Goal: Task Accomplishment & Management: Manage account settings

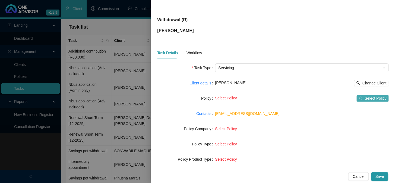
click at [365, 99] on span "Select Policy" at bounding box center [376, 98] width 22 height 6
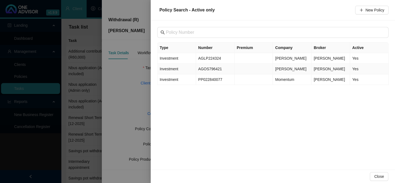
click at [172, 69] on span "Investment" at bounding box center [169, 69] width 18 height 4
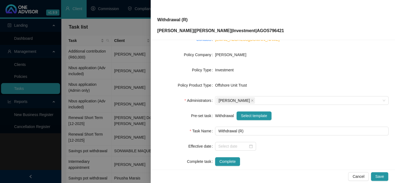
scroll to position [83, 0]
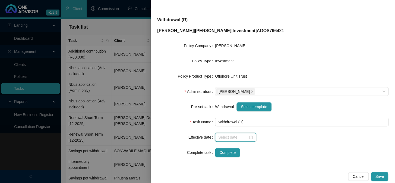
click at [226, 137] on input at bounding box center [233, 137] width 30 height 6
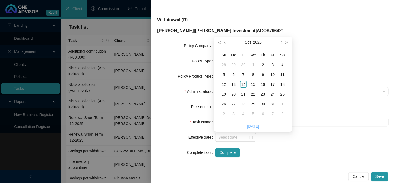
click at [251, 124] on link "[DATE]" at bounding box center [253, 126] width 12 height 4
type input "[DATE]"
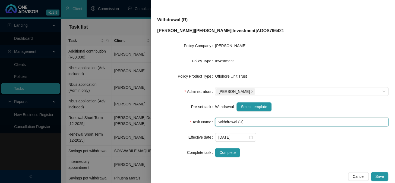
click at [240, 121] on input "Withdrawal (R)" at bounding box center [302, 121] width 174 height 9
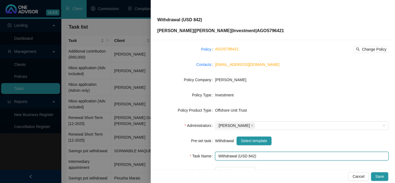
scroll to position [49, 0]
type input "Withdrawal (USD 842)"
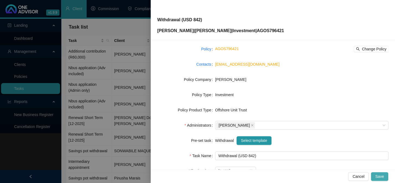
click at [381, 177] on span "Save" at bounding box center [380, 176] width 9 height 6
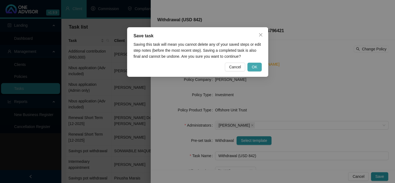
click at [258, 70] on button "OK" at bounding box center [255, 66] width 14 height 9
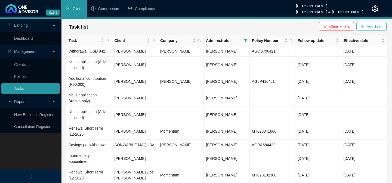
click at [374, 27] on span "Add Task" at bounding box center [373, 26] width 15 height 6
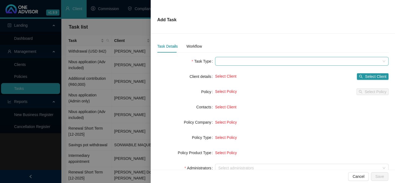
click at [241, 62] on span at bounding box center [301, 61] width 167 height 8
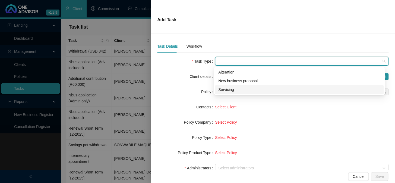
click at [226, 89] on div "Servicing" at bounding box center [299, 89] width 162 height 6
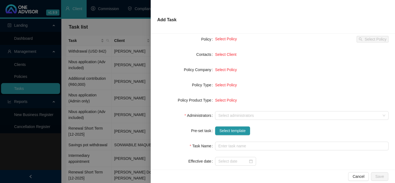
scroll to position [74, 0]
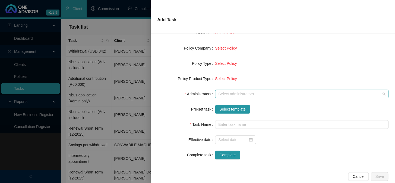
click at [233, 97] on div "Select administrators" at bounding box center [302, 93] width 174 height 9
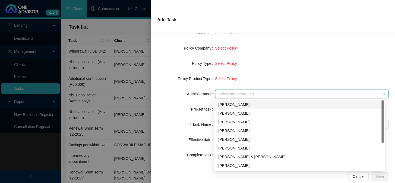
scroll to position [43, 0]
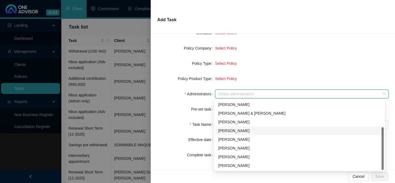
click at [230, 128] on div "[PERSON_NAME]" at bounding box center [299, 130] width 162 height 6
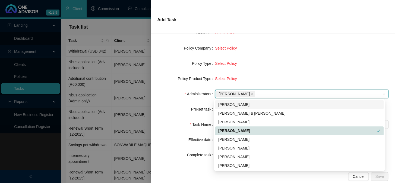
click at [283, 64] on div "Select Policy" at bounding box center [302, 63] width 174 height 6
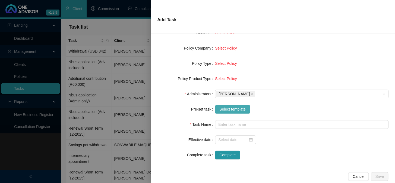
click at [243, 109] on span "Select template" at bounding box center [233, 109] width 26 height 6
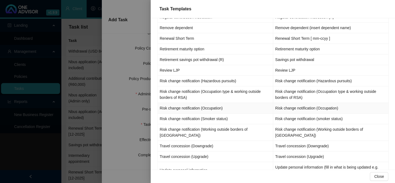
scroll to position [641, 0]
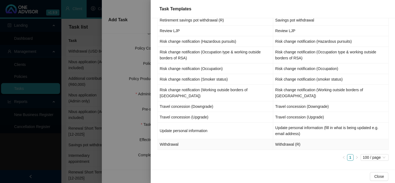
click at [171, 143] on td "Withdrawal" at bounding box center [216, 144] width 116 height 11
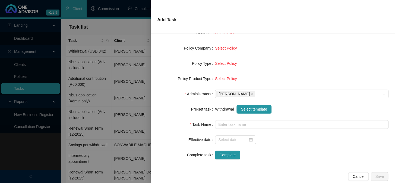
type input "Withdrawal (R)"
click at [231, 138] on input at bounding box center [233, 139] width 30 height 6
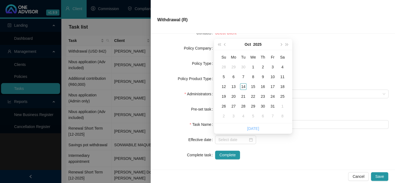
click at [249, 130] on link "[DATE]" at bounding box center [253, 128] width 12 height 4
type input "[DATE]"
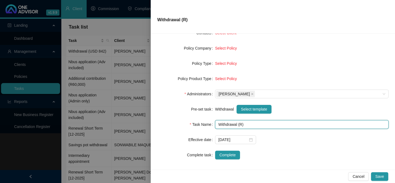
drag, startPoint x: 240, startPoint y: 124, endPoint x: 240, endPoint y: 130, distance: 5.8
click at [240, 124] on input "Withdrawal (R)" at bounding box center [302, 124] width 174 height 9
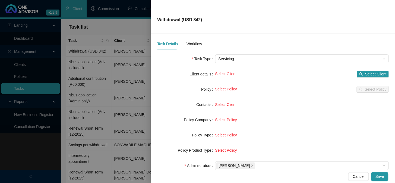
scroll to position [0, 0]
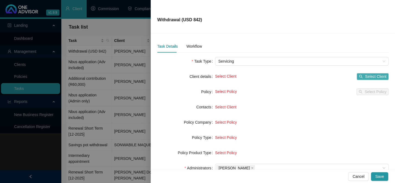
type input "Withdrawal (USD 842)"
click at [365, 79] on span "Select Client" at bounding box center [375, 76] width 21 height 6
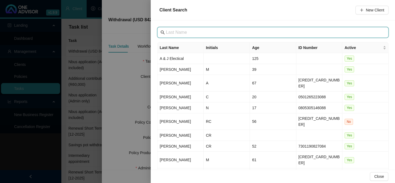
click at [197, 32] on input "text" at bounding box center [273, 32] width 215 height 7
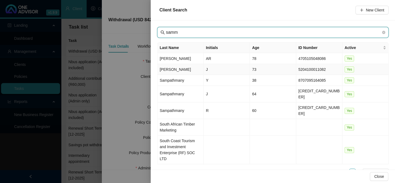
type input "samm"
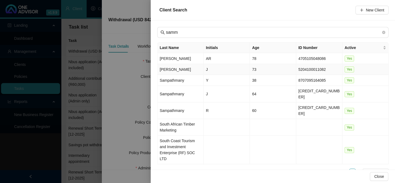
click at [171, 70] on td "[PERSON_NAME]" at bounding box center [181, 69] width 46 height 11
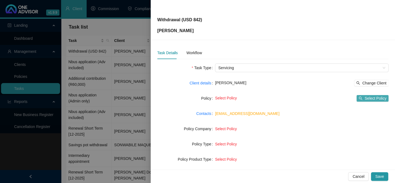
click at [366, 100] on span "Select Policy" at bounding box center [376, 98] width 22 height 6
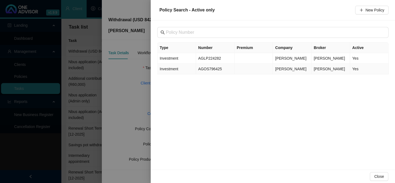
click at [171, 70] on span "Investment" at bounding box center [169, 69] width 18 height 4
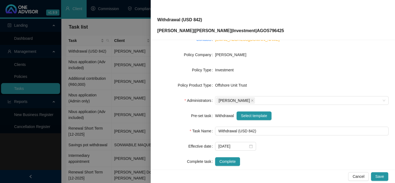
scroll to position [83, 0]
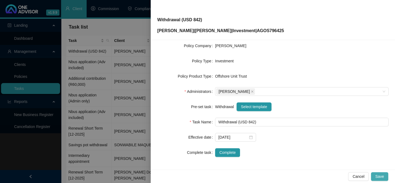
click at [381, 177] on span "Save" at bounding box center [380, 176] width 9 height 6
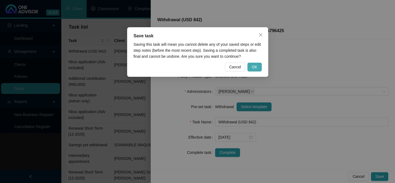
click at [257, 68] on span "OK" at bounding box center [254, 67] width 5 height 6
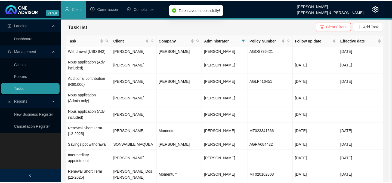
scroll to position [76, 0]
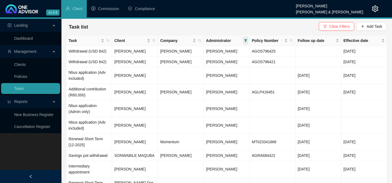
click at [243, 41] on span at bounding box center [245, 40] width 5 height 8
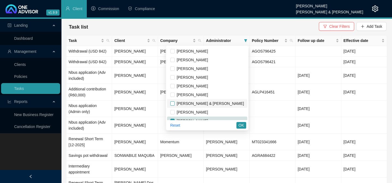
click at [174, 105] on input "checkbox" at bounding box center [172, 103] width 4 height 4
checkbox input "true"
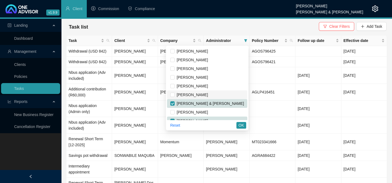
scroll to position [41, 0]
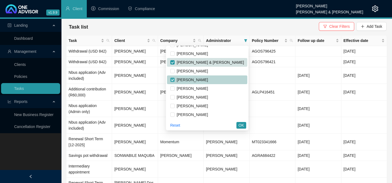
click at [174, 79] on input "checkbox" at bounding box center [172, 79] width 4 height 4
checkbox input "false"
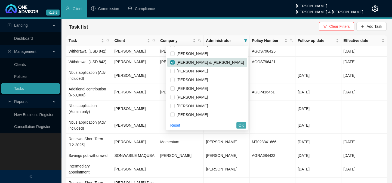
click at [242, 125] on span "OK" at bounding box center [240, 125] width 5 height 6
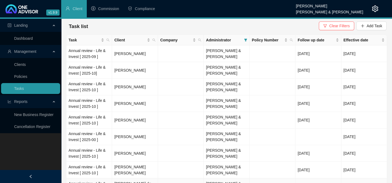
scroll to position [0, 0]
click at [309, 38] on span "Follow up date" at bounding box center [315, 40] width 37 height 6
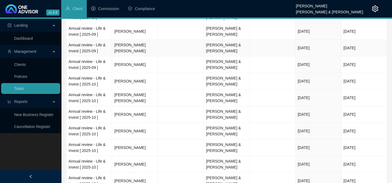
scroll to position [74, 0]
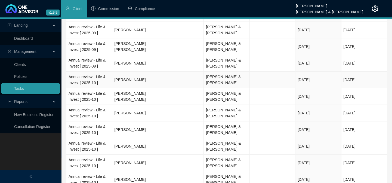
click at [132, 79] on td "[PERSON_NAME]" at bounding box center [135, 79] width 46 height 17
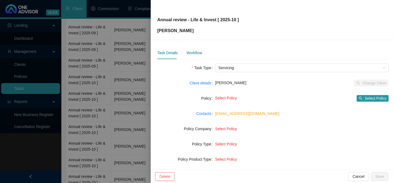
click at [193, 54] on div "Workflow" at bounding box center [193, 53] width 15 height 6
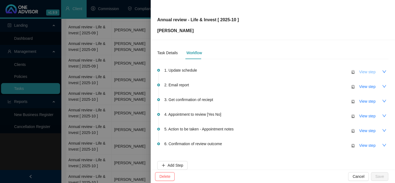
click at [363, 73] on span "View step" at bounding box center [367, 72] width 16 height 6
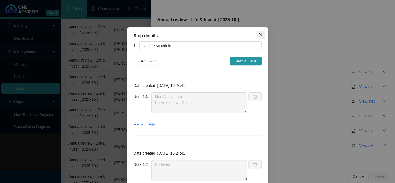
click at [257, 32] on button "Close" at bounding box center [261, 34] width 9 height 9
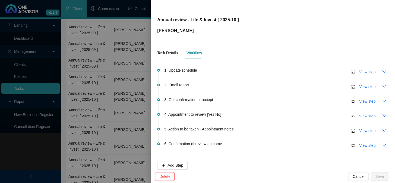
click at [117, 72] on div at bounding box center [197, 91] width 395 height 183
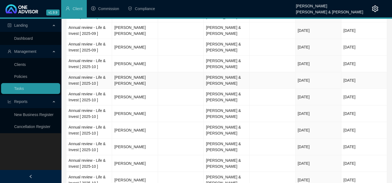
scroll to position [99, 0]
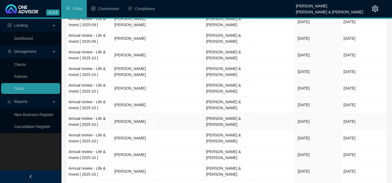
click at [130, 121] on td "[PERSON_NAME]" at bounding box center [135, 121] width 46 height 17
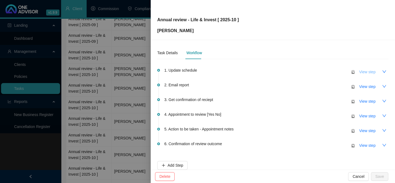
click at [359, 72] on span "View step" at bounding box center [367, 72] width 16 height 6
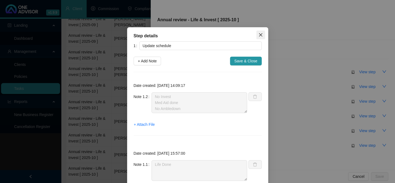
click at [261, 35] on icon "close" at bounding box center [261, 35] width 4 height 4
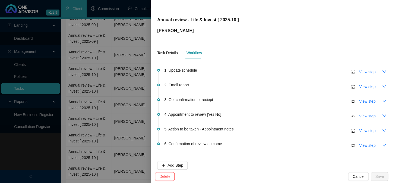
click at [89, 73] on div at bounding box center [197, 91] width 395 height 183
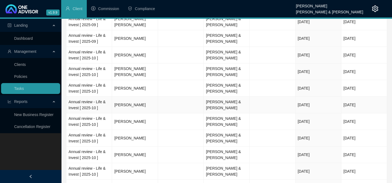
scroll to position [123, 0]
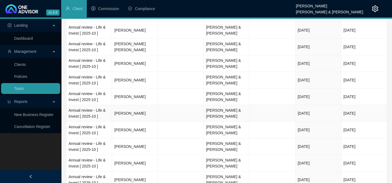
click at [127, 113] on td "[PERSON_NAME]" at bounding box center [135, 113] width 46 height 17
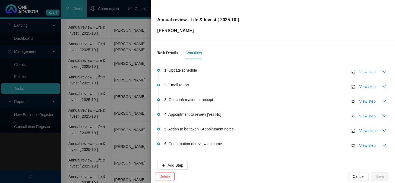
click at [359, 70] on span "View step" at bounding box center [367, 72] width 16 height 6
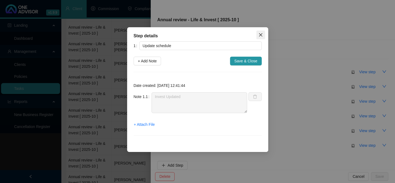
click at [260, 34] on icon "close" at bounding box center [260, 34] width 3 height 3
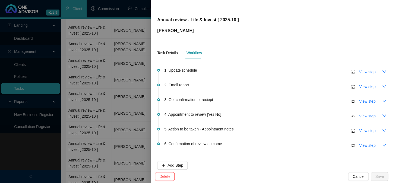
click at [120, 111] on div at bounding box center [197, 91] width 395 height 183
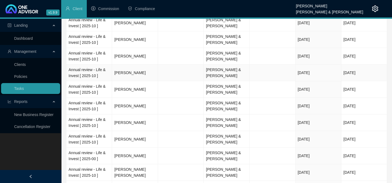
scroll to position [173, 0]
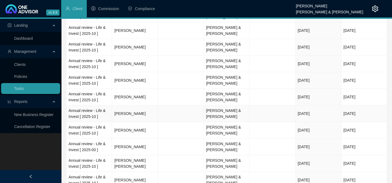
click at [124, 113] on td "[PERSON_NAME]" at bounding box center [135, 113] width 46 height 17
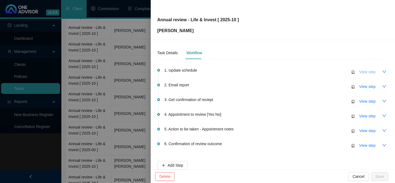
click at [364, 72] on span "View step" at bounding box center [367, 72] width 16 height 6
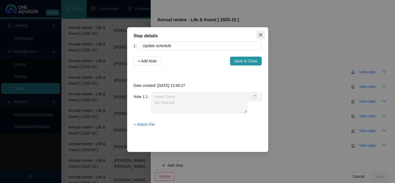
click at [260, 34] on icon "close" at bounding box center [260, 34] width 3 height 3
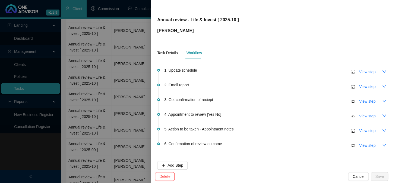
click at [113, 79] on div at bounding box center [197, 91] width 395 height 183
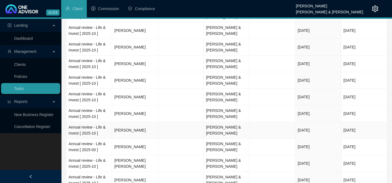
click at [118, 129] on td "[PERSON_NAME]" at bounding box center [135, 130] width 46 height 17
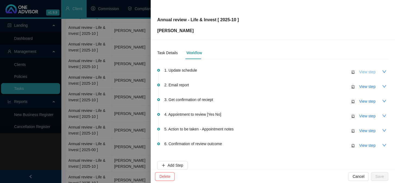
click at [361, 71] on span "View step" at bounding box center [367, 72] width 16 height 6
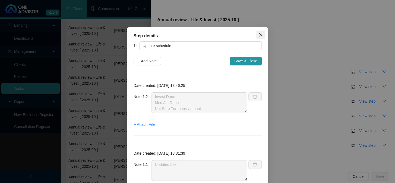
click at [261, 37] on button "Close" at bounding box center [261, 34] width 9 height 9
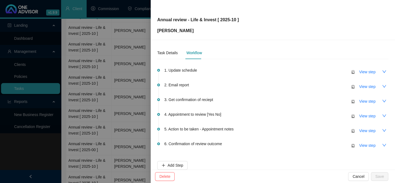
click at [118, 104] on div at bounding box center [197, 91] width 395 height 183
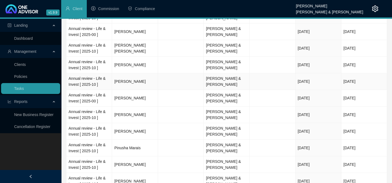
scroll to position [296, 0]
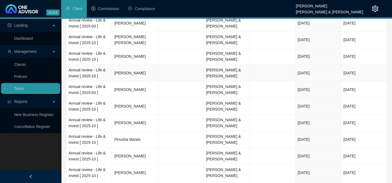
click at [143, 72] on td "[PERSON_NAME]" at bounding box center [135, 73] width 46 height 17
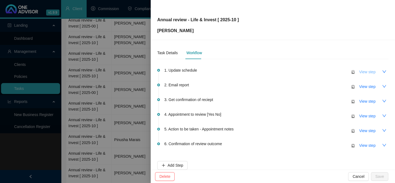
click at [360, 74] on span "View step" at bounding box center [367, 72] width 16 height 6
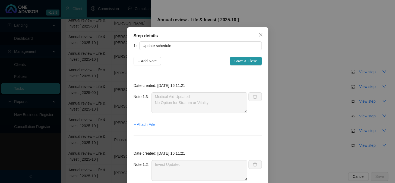
click at [83, 100] on div "Step details 1 Update schedule + Add Note Save & Close Date created: [DATE] 16:…" at bounding box center [197, 91] width 395 height 183
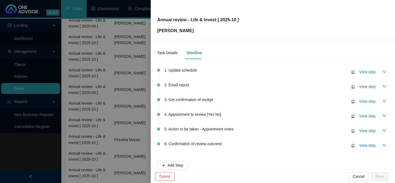
click at [84, 100] on div at bounding box center [197, 91] width 395 height 183
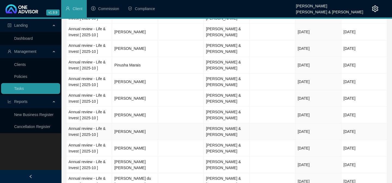
scroll to position [395, 0]
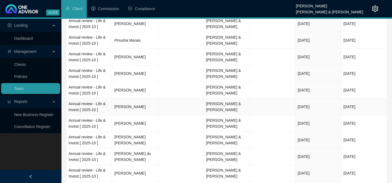
click at [133, 106] on td "[PERSON_NAME]" at bounding box center [135, 106] width 46 height 17
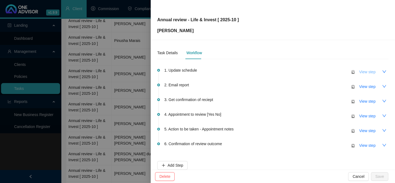
click at [368, 73] on span "View step" at bounding box center [367, 72] width 16 height 6
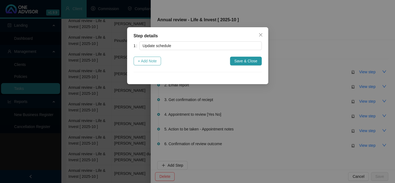
click at [149, 62] on span "+ Add Note" at bounding box center [147, 61] width 19 height 6
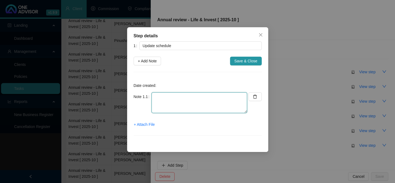
click at [166, 102] on textarea at bounding box center [200, 102] width 96 height 21
drag, startPoint x: 155, startPoint y: 96, endPoint x: 217, endPoint y: 96, distance: 62.0
click at [217, 96] on textarea "Invest & Med Aid updated" at bounding box center [200, 102] width 96 height 21
type textarea "Invest & Med Aid updated"
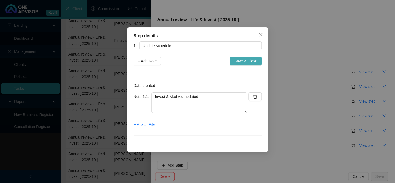
click at [242, 61] on span "Save & Close" at bounding box center [245, 61] width 23 height 6
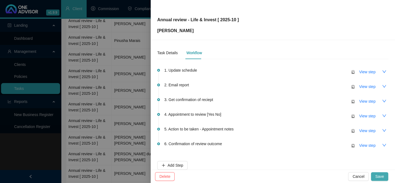
click at [382, 177] on span "Save" at bounding box center [380, 176] width 9 height 6
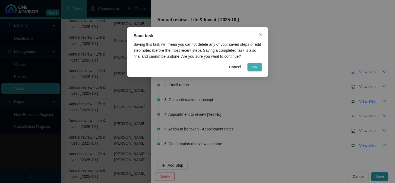
click at [253, 66] on span "OK" at bounding box center [254, 67] width 5 height 6
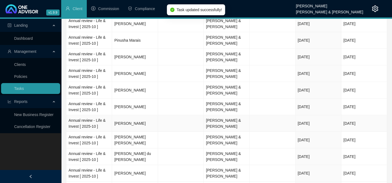
click at [139, 122] on td "[PERSON_NAME]" at bounding box center [135, 123] width 46 height 17
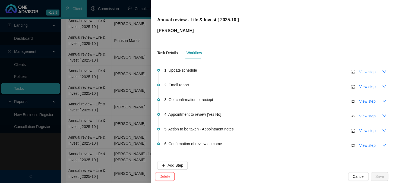
click at [362, 73] on span "View step" at bounding box center [367, 72] width 16 height 6
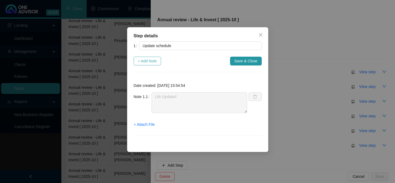
click at [148, 59] on span "+ Add Note" at bounding box center [147, 61] width 19 height 6
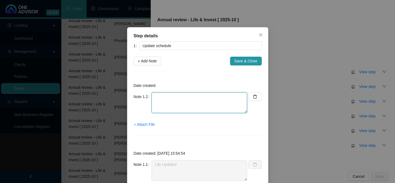
click at [176, 104] on textarea at bounding box center [200, 102] width 96 height 21
paste textarea "Invest & Med Aid updated"
type textarea "Invest & Med Aid updated"
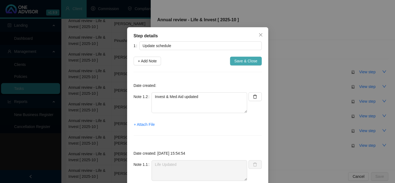
click at [245, 62] on span "Save & Close" at bounding box center [245, 61] width 23 height 6
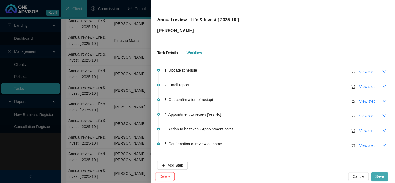
click at [376, 174] on span "Save" at bounding box center [380, 176] width 9 height 6
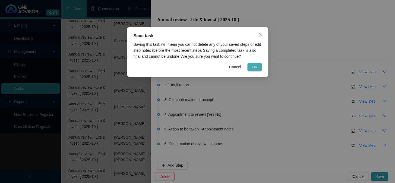
click at [253, 66] on span "OK" at bounding box center [254, 67] width 5 height 6
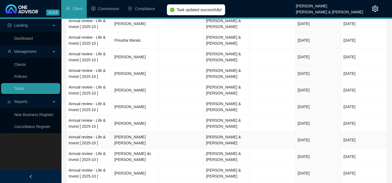
click at [130, 138] on td "[PERSON_NAME] [PERSON_NAME]" at bounding box center [135, 140] width 46 height 17
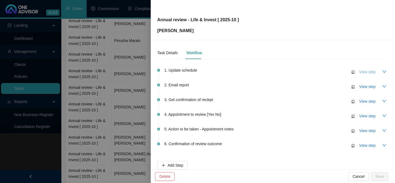
click at [361, 72] on span "View step" at bounding box center [367, 72] width 16 height 6
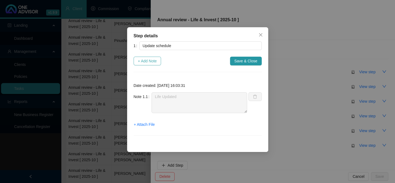
click at [155, 58] on span "+ Add Note" at bounding box center [147, 61] width 19 height 6
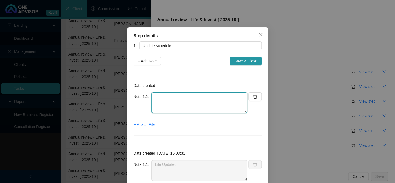
click at [184, 100] on textarea at bounding box center [200, 102] width 96 height 21
paste textarea "Invest & Med Aid updated"
type textarea "Invest & Med Aid updated"
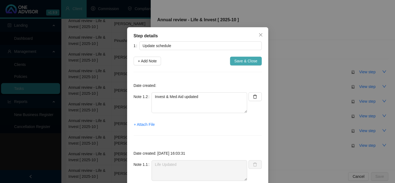
click at [250, 62] on span "Save & Close" at bounding box center [245, 61] width 23 height 6
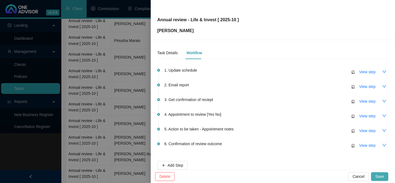
click at [379, 178] on span "Save" at bounding box center [380, 176] width 9 height 6
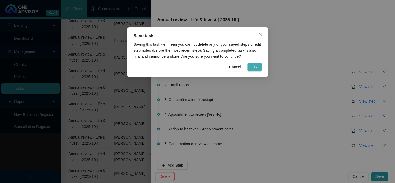
click at [260, 65] on button "OK" at bounding box center [255, 66] width 14 height 9
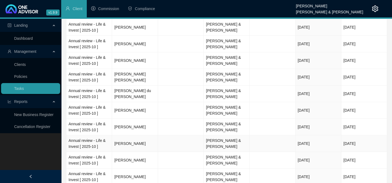
scroll to position [469, 0]
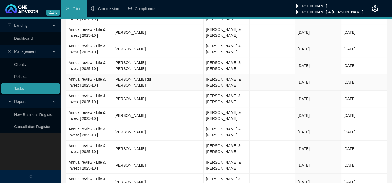
click at [128, 82] on td "[PERSON_NAME] du [PERSON_NAME]" at bounding box center [135, 82] width 46 height 17
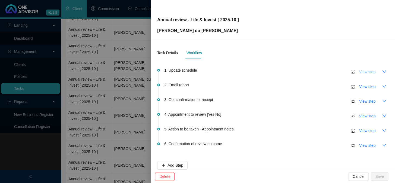
click at [361, 74] on span "View step" at bounding box center [367, 72] width 16 height 6
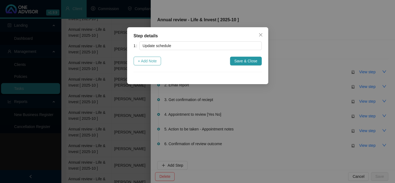
click at [151, 61] on span "+ Add Note" at bounding box center [147, 61] width 19 height 6
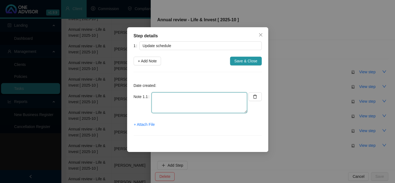
click at [166, 95] on textarea at bounding box center [200, 102] width 96 height 21
paste textarea "Invest & Med Aid updated"
type textarea "Invest & Med Aid updated"
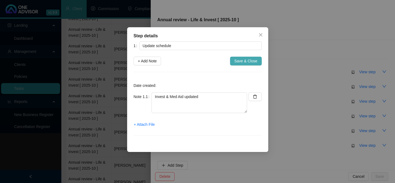
click at [245, 59] on span "Save & Close" at bounding box center [245, 61] width 23 height 6
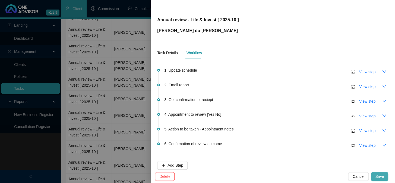
click at [380, 172] on button "Save" at bounding box center [379, 176] width 17 height 9
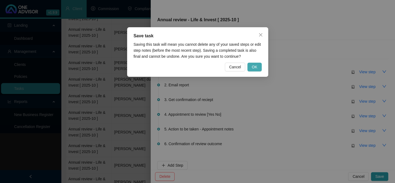
click at [256, 62] on button "OK" at bounding box center [255, 66] width 14 height 9
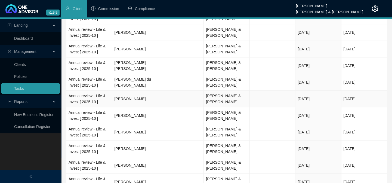
click at [136, 99] on td "[PERSON_NAME]" at bounding box center [135, 98] width 46 height 17
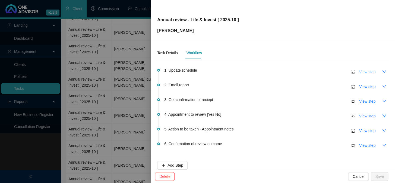
click at [367, 73] on span "View step" at bounding box center [367, 72] width 16 height 6
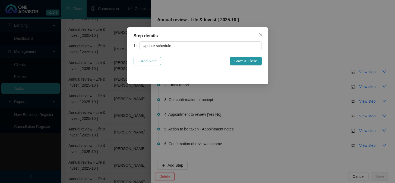
click at [155, 61] on span "+ Add Note" at bounding box center [147, 61] width 19 height 6
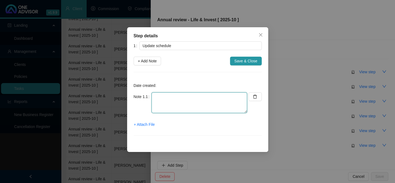
click at [167, 98] on textarea at bounding box center [200, 102] width 96 height 21
paste textarea "Invest & Med Aid updated"
type textarea "Invest & Med Aid updated"
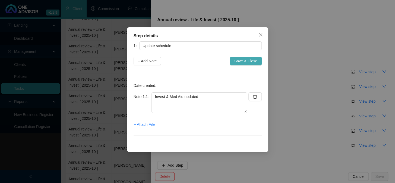
click at [249, 62] on span "Save & Close" at bounding box center [245, 61] width 23 height 6
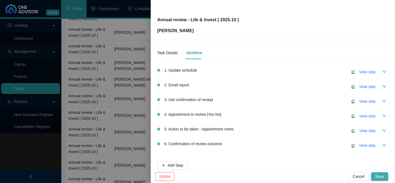
click at [382, 176] on span "Save" at bounding box center [380, 176] width 9 height 6
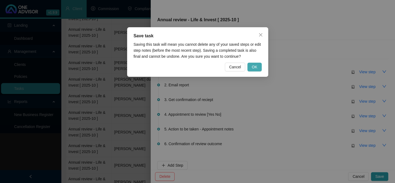
click at [260, 65] on button "OK" at bounding box center [255, 66] width 14 height 9
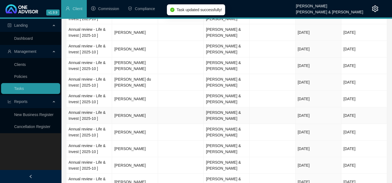
click at [133, 115] on td "[PERSON_NAME]" at bounding box center [135, 115] width 46 height 17
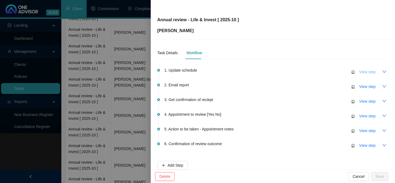
click at [362, 72] on span "View step" at bounding box center [367, 72] width 16 height 6
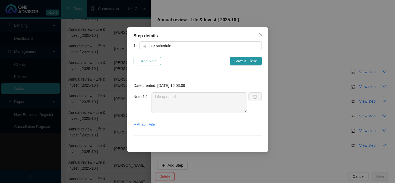
click at [152, 61] on span "+ Add Note" at bounding box center [147, 61] width 19 height 6
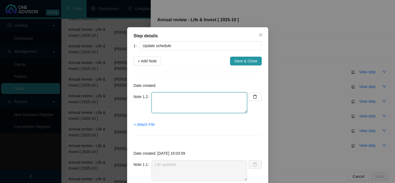
click at [192, 105] on textarea at bounding box center [200, 102] width 96 height 21
paste textarea "Invest & Med Aid updated"
type textarea "Invest & Med Aid updated"
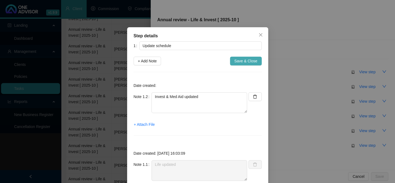
click at [244, 61] on span "Save & Close" at bounding box center [245, 61] width 23 height 6
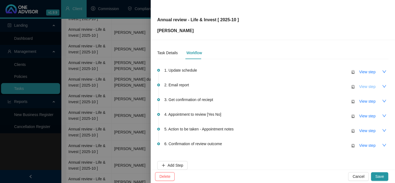
click at [359, 87] on span "View step" at bounding box center [367, 86] width 16 height 6
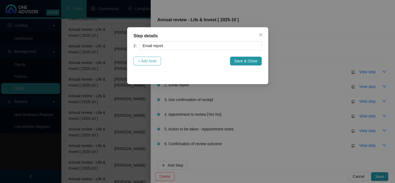
click at [152, 57] on button "+ Add Note" at bounding box center [148, 61] width 28 height 9
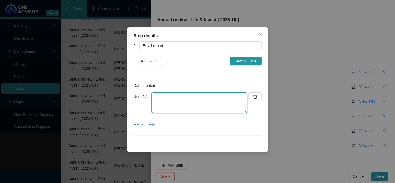
click at [163, 103] on textarea at bounding box center [200, 102] width 96 height 21
type textarea "[PERSON_NAME] emailed report"
click at [148, 125] on span "+ Attach File" at bounding box center [144, 124] width 21 height 6
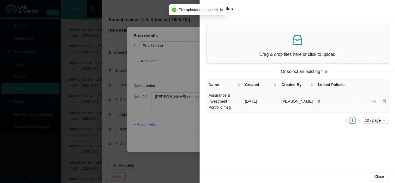
click at [216, 104] on td "Assurance & Investment Portfolio.msg" at bounding box center [225, 101] width 36 height 23
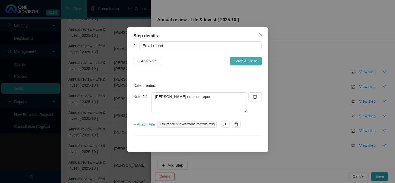
click at [249, 62] on span "Save & Close" at bounding box center [245, 61] width 23 height 6
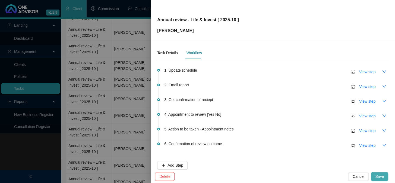
click at [380, 178] on span "Save" at bounding box center [380, 176] width 9 height 6
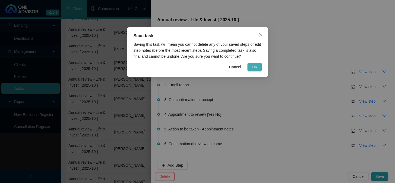
click at [254, 66] on span "OK" at bounding box center [254, 67] width 5 height 6
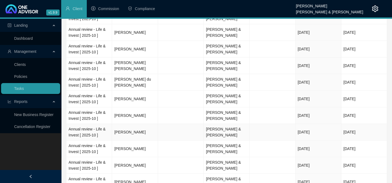
click at [128, 129] on td "[PERSON_NAME]" at bounding box center [135, 132] width 46 height 17
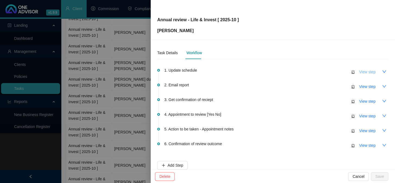
click at [361, 71] on span "View step" at bounding box center [367, 72] width 16 height 6
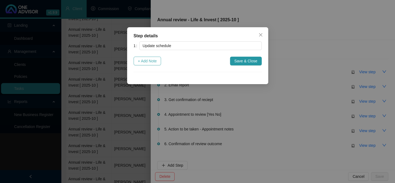
click at [153, 60] on span "+ Add Note" at bounding box center [147, 61] width 19 height 6
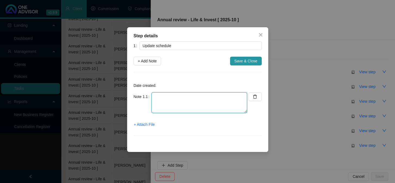
click at [187, 101] on textarea at bounding box center [200, 102] width 96 height 21
paste textarea "Invest & Med Aid updated"
type textarea "Invest & Med Aid updated"
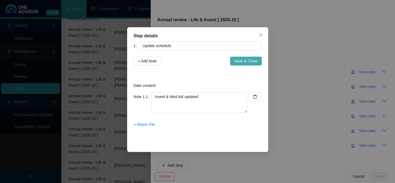
click at [243, 60] on span "Save & Close" at bounding box center [245, 61] width 23 height 6
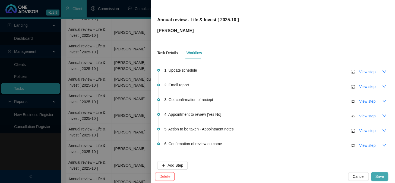
click at [381, 175] on span "Save" at bounding box center [380, 176] width 9 height 6
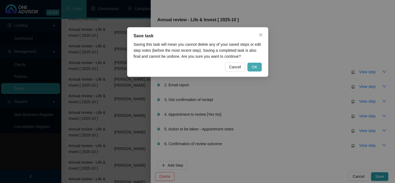
click at [251, 64] on button "OK" at bounding box center [255, 66] width 14 height 9
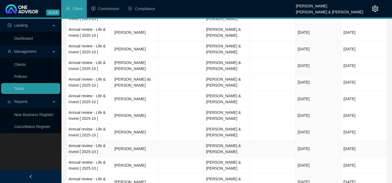
click at [135, 146] on td "[PERSON_NAME]" at bounding box center [135, 148] width 46 height 17
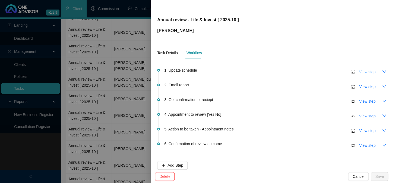
click at [362, 70] on span "View step" at bounding box center [367, 72] width 16 height 6
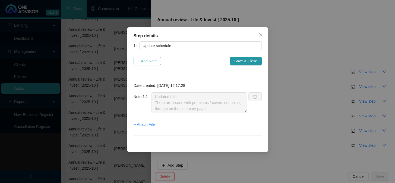
click at [144, 61] on span "+ Add Note" at bounding box center [147, 61] width 19 height 6
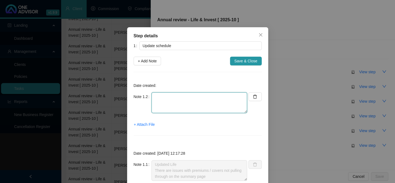
click at [179, 101] on textarea at bounding box center [200, 102] width 96 height 21
paste textarea "Invest & Med Aid updated"
type textarea "Invest & Med Aid updated"
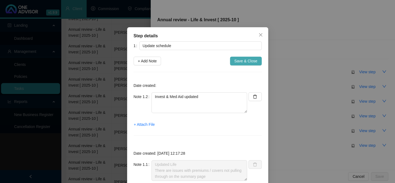
click at [240, 58] on span "Save & Close" at bounding box center [245, 61] width 23 height 6
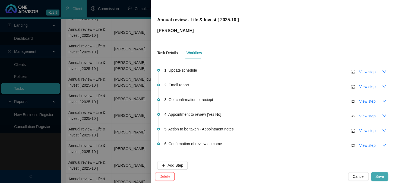
click at [381, 173] on span "Save" at bounding box center [380, 176] width 9 height 6
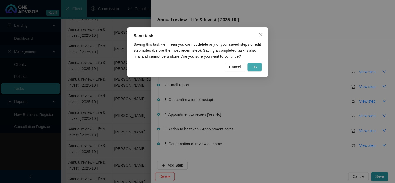
click at [253, 65] on span "OK" at bounding box center [254, 67] width 5 height 6
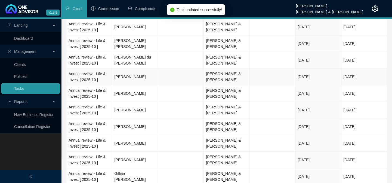
scroll to position [519, 0]
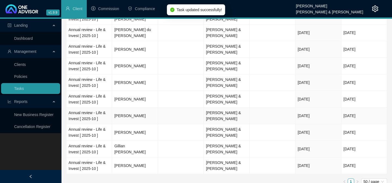
click at [123, 115] on td "[PERSON_NAME]" at bounding box center [135, 115] width 46 height 17
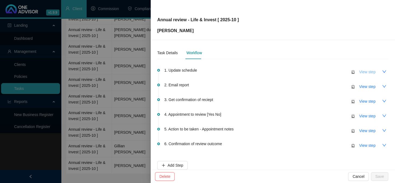
click at [361, 70] on span "View step" at bounding box center [367, 72] width 16 height 6
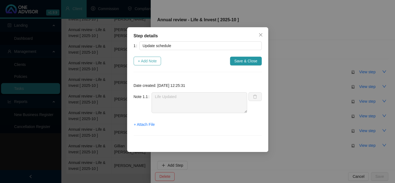
click at [152, 58] on span "+ Add Note" at bounding box center [147, 61] width 19 height 6
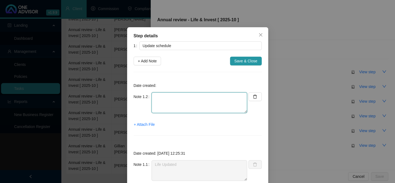
click at [163, 99] on textarea at bounding box center [200, 102] width 96 height 21
paste textarea "Invest & Med Aid updated"
type textarea "Invest & Med Aid updated"
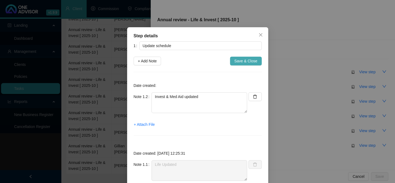
click at [240, 58] on span "Save & Close" at bounding box center [245, 61] width 23 height 6
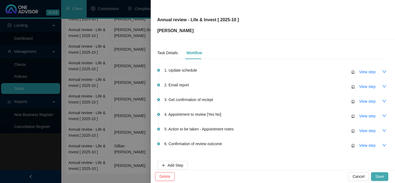
click at [381, 174] on span "Save" at bounding box center [380, 176] width 9 height 6
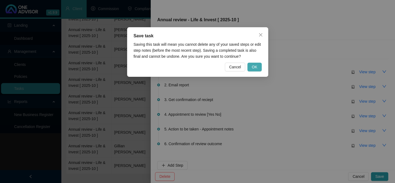
click at [257, 62] on button "OK" at bounding box center [255, 66] width 14 height 9
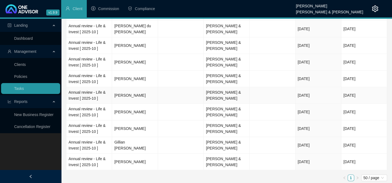
scroll to position [524, 0]
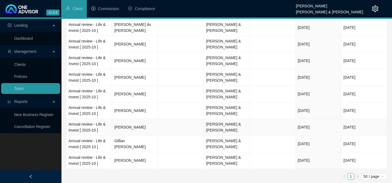
click at [138, 126] on td "[PERSON_NAME]" at bounding box center [135, 127] width 46 height 17
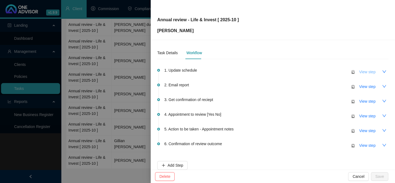
click at [363, 71] on span "View step" at bounding box center [367, 72] width 16 height 6
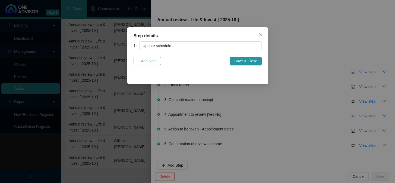
click at [152, 62] on span "+ Add Note" at bounding box center [147, 61] width 19 height 6
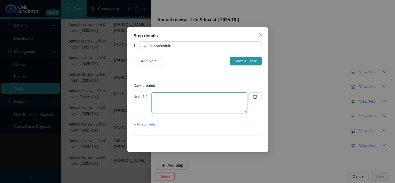
click at [164, 104] on textarea at bounding box center [200, 102] width 96 height 21
paste textarea "Invest & Med Aid updated"
type textarea "Invest & Med Aid updated"
click at [256, 56] on div "1 Update schedule + Add Note Save & Close Date created: Note 1.1 Invest & Med A…" at bounding box center [198, 91] width 128 height 101
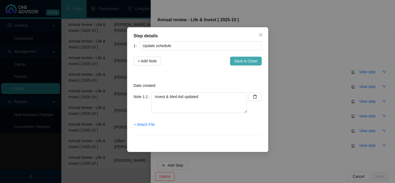
click at [252, 65] on button "Save & Close" at bounding box center [246, 61] width 32 height 9
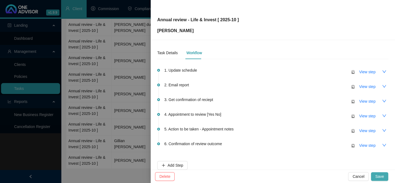
click at [381, 177] on span "Save" at bounding box center [380, 176] width 9 height 6
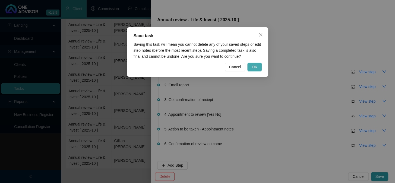
click at [256, 65] on span "OK" at bounding box center [254, 67] width 5 height 6
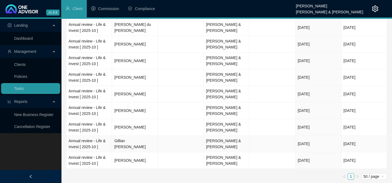
click at [130, 144] on td "Gillian [PERSON_NAME]" at bounding box center [135, 143] width 46 height 17
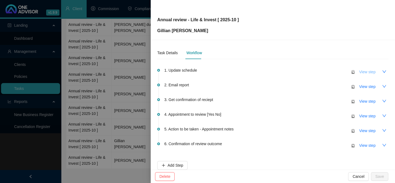
click at [361, 71] on span "View step" at bounding box center [367, 72] width 16 height 6
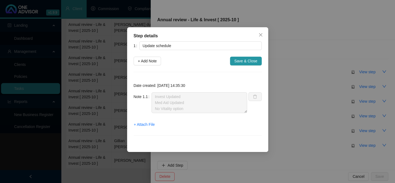
click at [299, 33] on div "Step details 1 Update schedule + Add Note Save & Close Date created: [DATE] 14:…" at bounding box center [197, 91] width 395 height 183
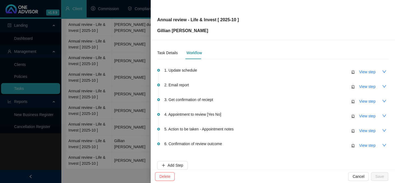
click at [115, 173] on div at bounding box center [197, 91] width 395 height 183
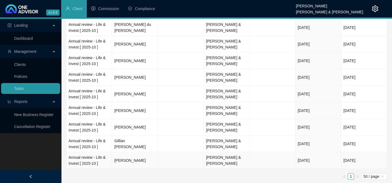
click at [123, 158] on td "[PERSON_NAME]" at bounding box center [135, 160] width 46 height 17
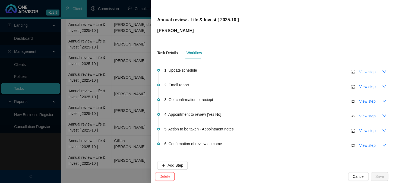
click at [362, 70] on span "View step" at bounding box center [367, 72] width 16 height 6
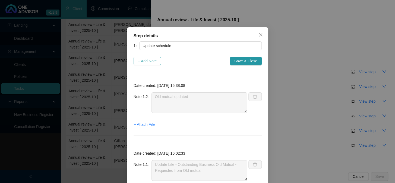
click at [145, 61] on span "+ Add Note" at bounding box center [147, 61] width 19 height 6
type textarea "Old mutual updated"
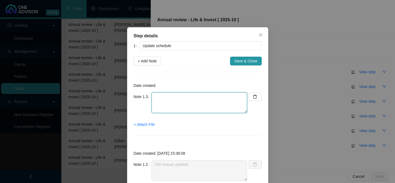
click at [177, 102] on textarea at bounding box center [200, 102] width 96 height 21
paste textarea "Invest & Med Aid updated"
type textarea "Invest & Med Aid updated"
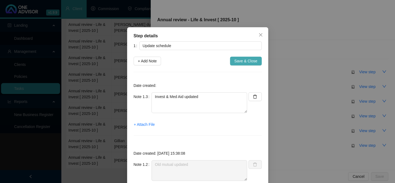
click at [241, 64] on button "Save & Close" at bounding box center [246, 61] width 32 height 9
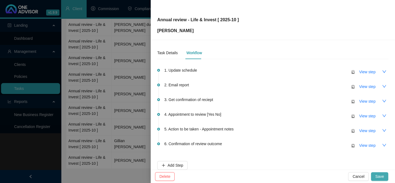
click at [379, 176] on span "Save" at bounding box center [380, 176] width 9 height 6
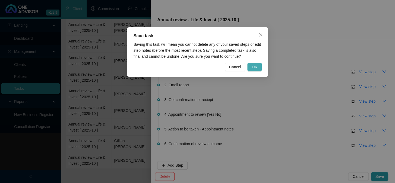
click at [259, 65] on button "OK" at bounding box center [255, 66] width 14 height 9
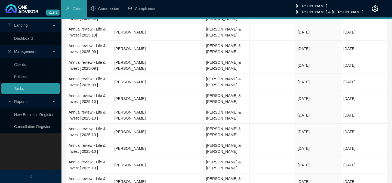
scroll to position [0, 0]
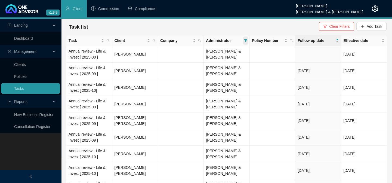
click at [244, 41] on icon "filter" at bounding box center [245, 40] width 3 height 3
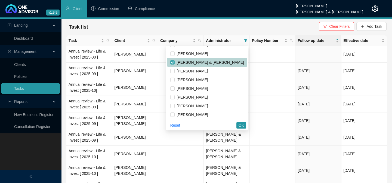
click at [174, 62] on input "checkbox" at bounding box center [172, 62] width 4 height 4
checkbox input "false"
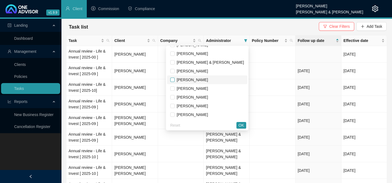
click at [174, 79] on input "checkbox" at bounding box center [172, 79] width 4 height 4
checkbox input "true"
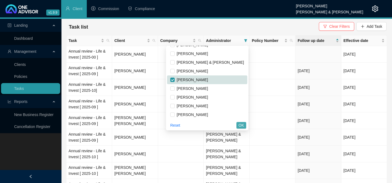
click at [244, 127] on button "OK" at bounding box center [241, 125] width 10 height 7
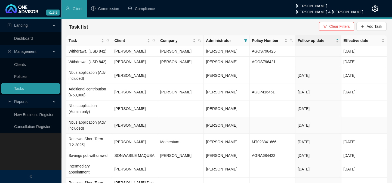
click at [83, 122] on td "Nbus application (Adv included)" at bounding box center [89, 125] width 46 height 17
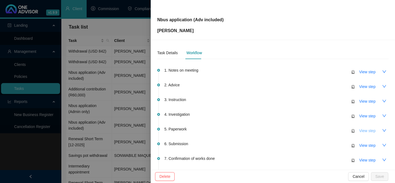
click at [361, 130] on span "View step" at bounding box center [367, 130] width 16 height 6
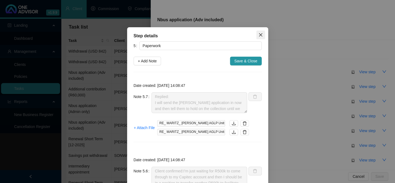
click at [259, 33] on icon "close" at bounding box center [261, 35] width 4 height 4
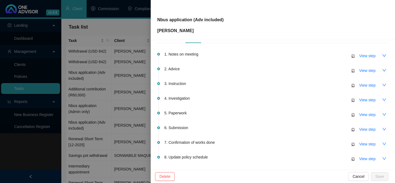
scroll to position [24, 0]
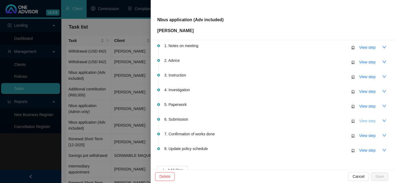
click at [361, 119] on span "View step" at bounding box center [367, 121] width 16 height 6
type input "Submission"
type textarea "Your reference number is: 2-070666921."
type textarea "Application emailed to [PERSON_NAME]."
type textarea "Pending client to confirm funds are in the Capitec account - Emailed client"
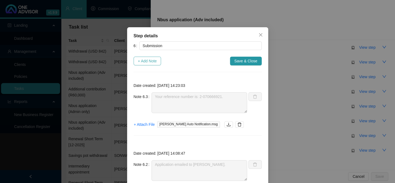
click at [141, 60] on span "+ Add Note" at bounding box center [147, 61] width 19 height 6
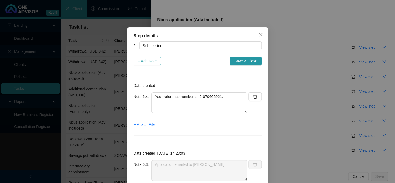
type textarea "Your reference number is: 2-070666921."
type textarea "Application emailed to [PERSON_NAME]."
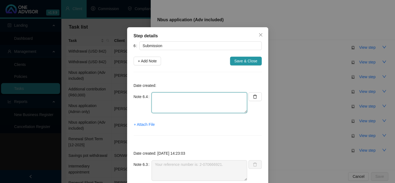
click at [190, 104] on textarea at bounding box center [200, 102] width 96 height 21
click at [146, 124] on span "+ Attach File" at bounding box center [144, 124] width 21 height 6
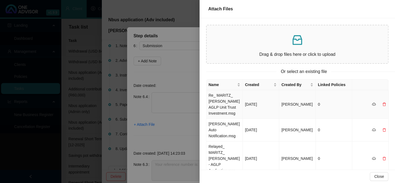
click at [228, 107] on td "Re_ MARITZ_ [PERSON_NAME] AGLP Unit Trust Investment.msg" at bounding box center [225, 104] width 36 height 29
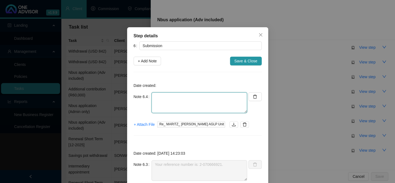
click at [181, 99] on textarea at bounding box center [200, 102] width 96 height 21
paste textarea "Please instruct before 14h00 [DATE] (Tues 14th) and I will transfer the funds t…"
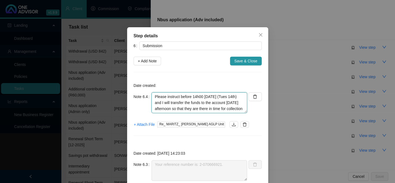
scroll to position [34, 0]
type textarea "Please instruct before 14h00 [DATE] (Tues 14th) and I will transfer the funds t…"
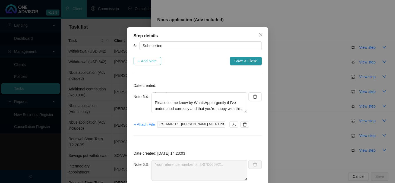
click at [142, 61] on span "+ Add Note" at bounding box center [147, 61] width 19 height 6
type textarea "Please instruct before 14h00 [DATE] (Tues 14th) and I will transfer the funds t…"
type textarea "Your reference number is: 2-070666921."
type textarea "Application emailed to [PERSON_NAME]."
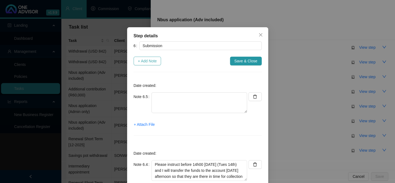
scroll to position [0, 0]
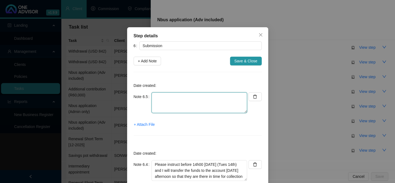
click at [165, 104] on textarea at bounding box center [200, 102] width 96 height 21
click at [144, 124] on span "+ Attach File" at bounding box center [144, 124] width 21 height 6
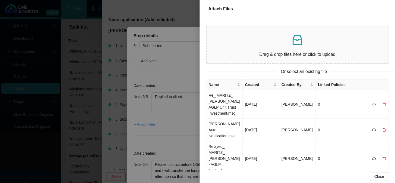
click at [144, 127] on div at bounding box center [197, 91] width 395 height 183
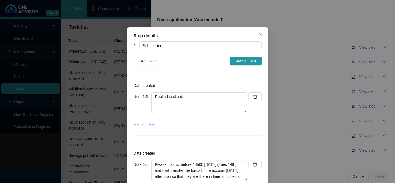
click at [144, 125] on span "+ Attach File" at bounding box center [144, 124] width 21 height 6
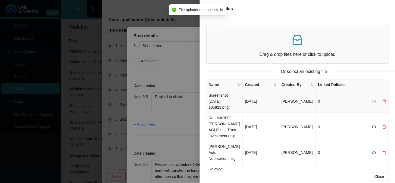
click at [230, 102] on td "Screenshot [DATE] 105823.png" at bounding box center [225, 101] width 36 height 23
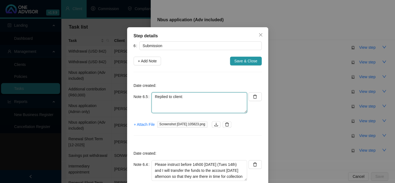
click at [164, 101] on textarea "Replied to client:" at bounding box center [200, 102] width 96 height 21
click at [200, 100] on textarea "Replied to client:" at bounding box center [200, 102] width 96 height 21
paste textarea "Hi [PERSON_NAME] - this is [PERSON_NAME] from [PERSON_NAME] office.. I have sen…"
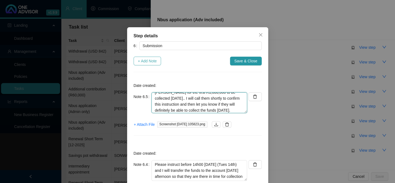
type textarea "Replied to client: Hi [PERSON_NAME] - this is [PERSON_NAME] from [PERSON_NAME] …"
click at [140, 63] on span "+ Add Note" at bounding box center [147, 61] width 19 height 6
type textarea "Replied to client: Hi [PERSON_NAME] - this is [PERSON_NAME] from [PERSON_NAME] …"
type textarea "Please instruct before 14h00 [DATE] (Tues 14th) and I will transfer the funds t…"
type textarea "Your reference number is: 2-070666921."
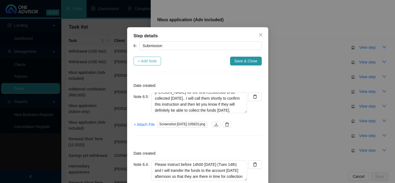
type textarea "Application emailed to [PERSON_NAME]."
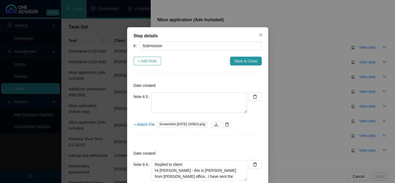
scroll to position [0, 0]
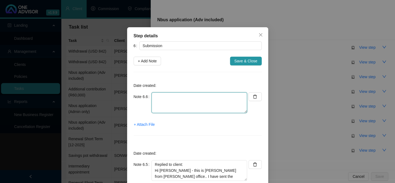
click at [175, 105] on textarea at bounding box center [200, 102] width 96 height 21
type textarea "Emailed AG"
click at [149, 124] on span "+ Attach File" at bounding box center [144, 124] width 21 height 6
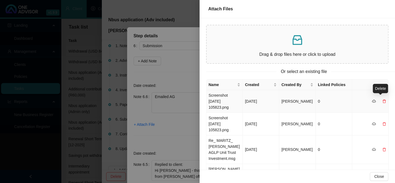
click at [383, 99] on icon "delete" at bounding box center [384, 101] width 3 height 4
click at [384, 90] on button "Yes" at bounding box center [387, 90] width 11 height 7
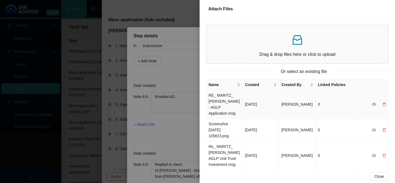
click at [223, 107] on td "RE_ MARITZ_ [PERSON_NAME] - AGLP Application.msg" at bounding box center [225, 104] width 36 height 29
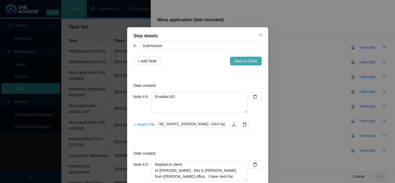
click at [239, 60] on span "Save & Close" at bounding box center [245, 61] width 23 height 6
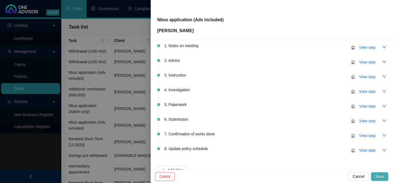
click at [380, 174] on span "Save" at bounding box center [380, 176] width 9 height 6
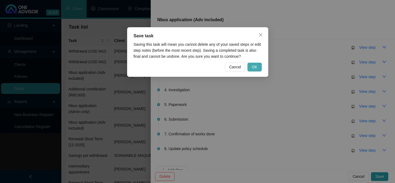
click at [254, 68] on span "OK" at bounding box center [254, 67] width 5 height 6
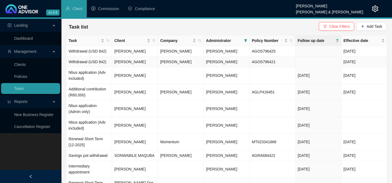
click at [124, 61] on td "[PERSON_NAME]" at bounding box center [135, 62] width 46 height 11
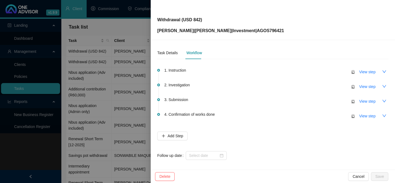
click at [100, 111] on div at bounding box center [197, 91] width 395 height 183
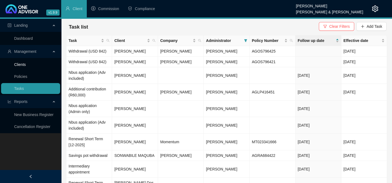
click at [21, 64] on link "Clients" at bounding box center [20, 64] width 12 height 4
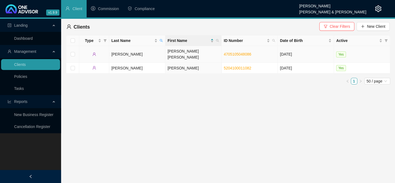
click at [124, 52] on td "[PERSON_NAME]" at bounding box center [137, 54] width 56 height 17
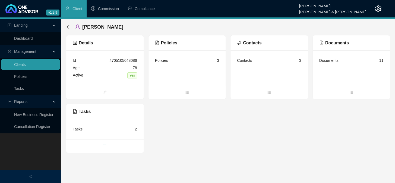
click at [108, 146] on span "bars" at bounding box center [104, 146] width 77 height 6
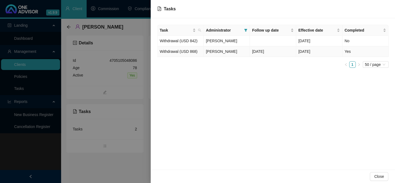
click at [234, 52] on span "[PERSON_NAME]" at bounding box center [221, 51] width 31 height 4
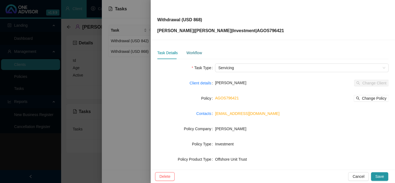
click at [190, 52] on div "Workflow" at bounding box center [193, 53] width 15 height 6
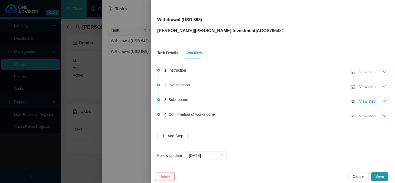
click at [360, 71] on span "View step" at bounding box center [367, 72] width 16 height 6
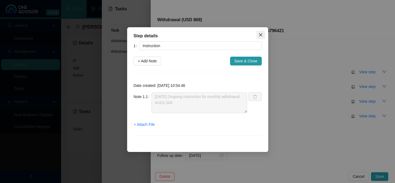
click at [258, 36] on span "Close" at bounding box center [261, 35] width 9 height 4
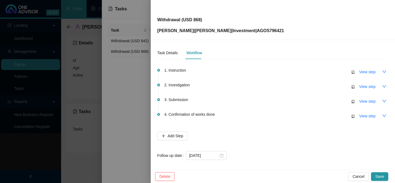
click at [119, 126] on div at bounding box center [197, 91] width 395 height 183
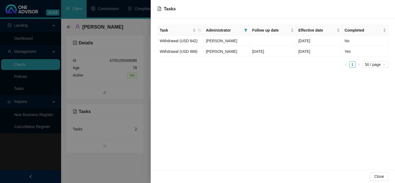
click at [84, 166] on div at bounding box center [197, 91] width 395 height 183
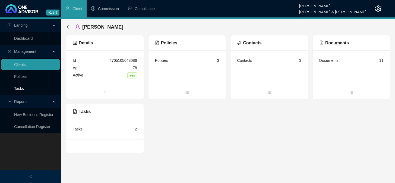
click at [21, 86] on link "Tasks" at bounding box center [19, 88] width 10 height 4
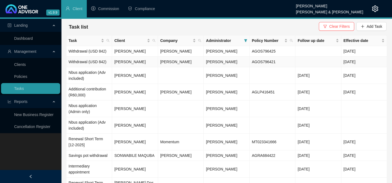
click at [116, 61] on td "[PERSON_NAME]" at bounding box center [135, 62] width 46 height 11
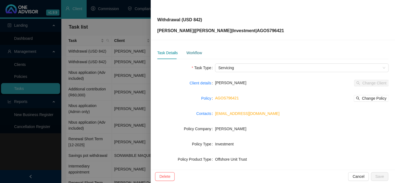
click at [196, 53] on div "Workflow" at bounding box center [193, 53] width 15 height 6
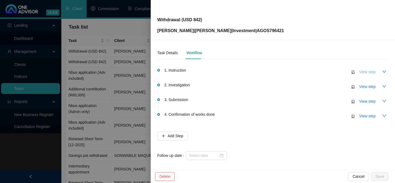
click at [364, 73] on span "View step" at bounding box center [367, 72] width 16 height 6
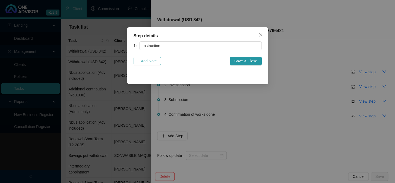
click at [155, 58] on span "+ Add Note" at bounding box center [147, 61] width 19 height 6
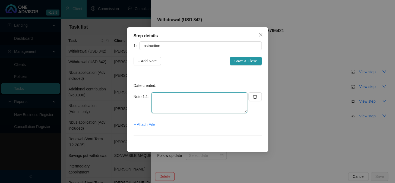
click at [171, 95] on textarea at bounding box center [200, 102] width 96 height 21
drag, startPoint x: 155, startPoint y: 96, endPoint x: 165, endPoint y: 102, distance: 11.6
click at [165, 102] on textarea "Ongoing instruction for monthly withdrawal AUD 1,300" at bounding box center [200, 102] width 96 height 21
type textarea "Ongoing instruction for monthly withdrawal AUD 1,300"
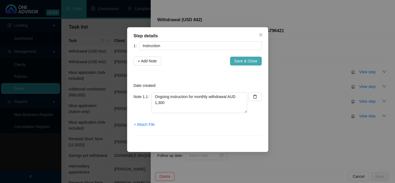
click at [247, 61] on span "Save & Close" at bounding box center [245, 61] width 23 height 6
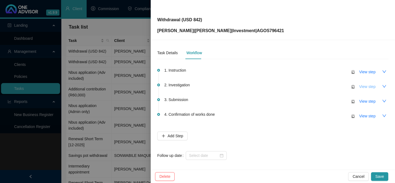
click at [373, 85] on button "View step" at bounding box center [367, 86] width 25 height 9
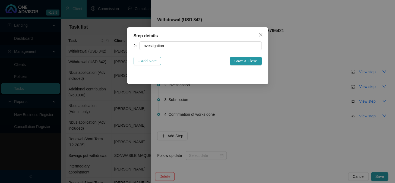
click at [151, 61] on span "+ Add Note" at bounding box center [147, 61] width 19 height 6
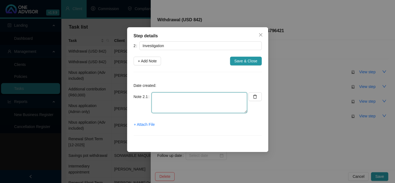
click at [169, 106] on textarea at bounding box center [200, 102] width 96 height 21
drag, startPoint x: 185, startPoint y: 96, endPoint x: 179, endPoint y: 107, distance: 12.8
click at [183, 98] on textarea "Exchange rate: 13,, = 840.63" at bounding box center [200, 102] width 96 height 21
drag, startPoint x: 155, startPoint y: 95, endPoint x: 224, endPoint y: 99, distance: 68.9
click at [224, 99] on textarea "Exchange rate: 1,300 = 840.63" at bounding box center [200, 102] width 96 height 21
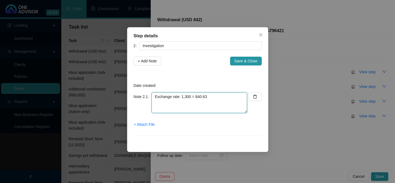
type textarea "Exchange rate: 1,300 = 840.63"
click at [145, 125] on span "+ Attach File" at bounding box center [144, 124] width 21 height 6
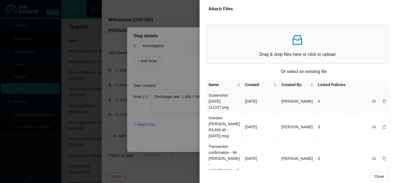
click at [227, 103] on td "Screenshot [DATE] 111227.png" at bounding box center [225, 101] width 36 height 23
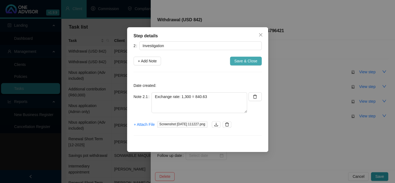
click at [243, 61] on span "Save & Close" at bounding box center [245, 61] width 23 height 6
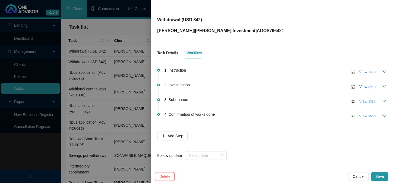
click at [367, 101] on span "View step" at bounding box center [367, 101] width 16 height 6
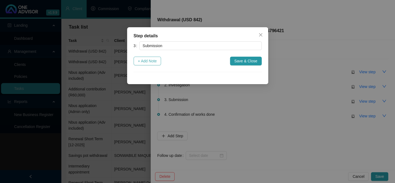
click at [149, 60] on span "+ Add Note" at bounding box center [147, 61] width 19 height 6
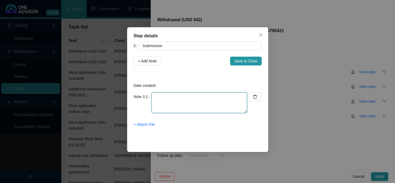
click at [174, 105] on textarea at bounding box center [200, 102] width 96 height 21
click at [136, 58] on div "3 Submission + Add Note Save & Close Date created: Note 3.1 Instuction submitte…" at bounding box center [198, 91] width 128 height 101
drag, startPoint x: 206, startPoint y: 105, endPoint x: 167, endPoint y: 106, distance: 38.6
click at [204, 105] on textarea "Instuction submitted online" at bounding box center [200, 102] width 96 height 21
click at [167, 107] on textarea "Instruction submitted online" at bounding box center [200, 102] width 96 height 21
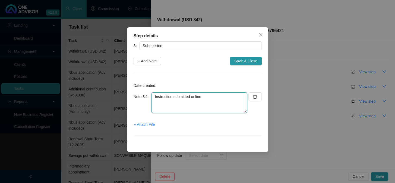
drag, startPoint x: 154, startPoint y: 96, endPoint x: 209, endPoint y: 96, distance: 55.2
click at [209, 96] on textarea "Instruction submitted online" at bounding box center [200, 102] width 96 height 21
type textarea "Instruction submitted online"
click at [146, 124] on span "+ Attach File" at bounding box center [144, 124] width 21 height 6
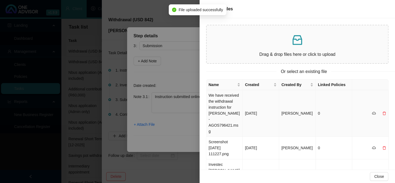
click at [220, 104] on td "We have received the withdrawal instruction for [PERSON_NAME] - AGOS796421.msg" at bounding box center [225, 113] width 36 height 46
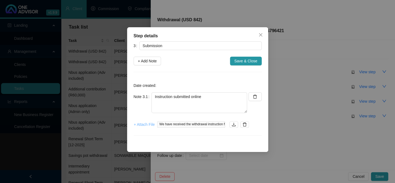
click at [138, 125] on span "+ Attach File" at bounding box center [144, 124] width 21 height 6
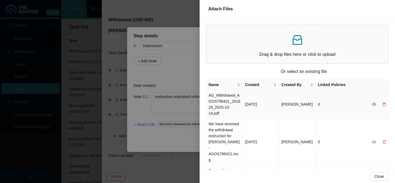
click at [226, 102] on td "AG_Withdrawal_AGOS796421_201629_2025-10-14.pdf" at bounding box center [225, 104] width 36 height 29
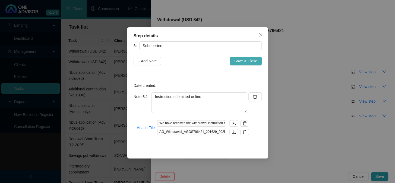
click at [244, 61] on span "Save & Close" at bounding box center [245, 61] width 23 height 6
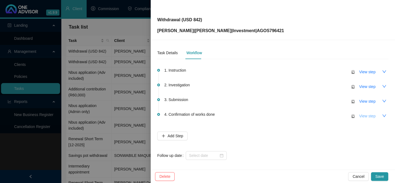
click at [361, 115] on span "View step" at bounding box center [367, 116] width 16 height 6
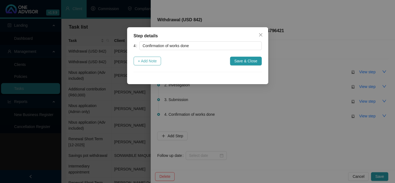
click at [150, 63] on span "+ Add Note" at bounding box center [147, 61] width 19 height 6
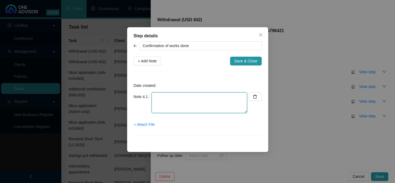
click at [179, 106] on textarea at bounding box center [200, 102] width 96 height 21
click at [166, 104] on textarea "Confirmation emailed to client" at bounding box center [200, 102] width 96 height 21
drag, startPoint x: 155, startPoint y: 96, endPoint x: 215, endPoint y: 99, distance: 60.1
click at [215, 99] on textarea "Confirmation emailed to client" at bounding box center [200, 102] width 96 height 21
type textarea "Confirmation emailed to client"
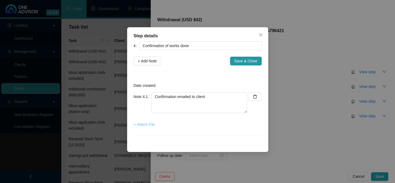
click at [147, 125] on span "+ Attach File" at bounding box center [144, 124] width 21 height 6
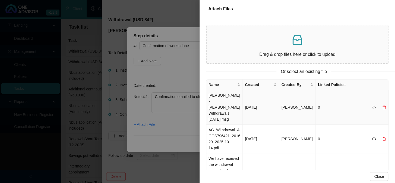
click at [223, 99] on td "[PERSON_NAME] - [PERSON_NAME] Withdrawals [DATE].msg" at bounding box center [225, 107] width 36 height 35
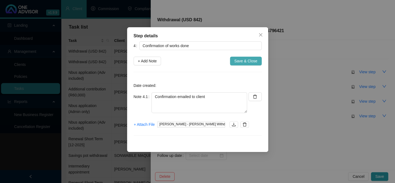
click at [242, 62] on span "Save & Close" at bounding box center [245, 61] width 23 height 6
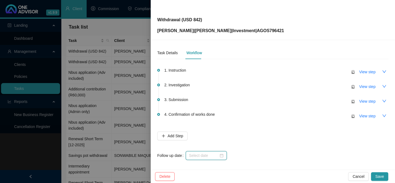
click at [202, 154] on input at bounding box center [204, 155] width 30 height 6
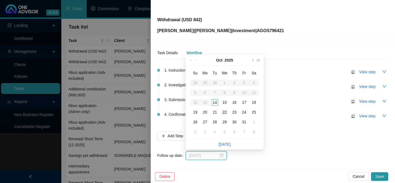
type input "[DATE]"
click at [225, 112] on div "22" at bounding box center [224, 112] width 7 height 7
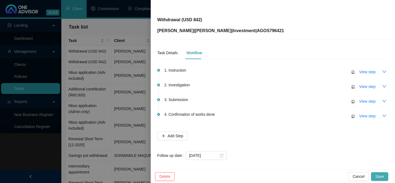
click at [380, 176] on span "Save" at bounding box center [380, 176] width 9 height 6
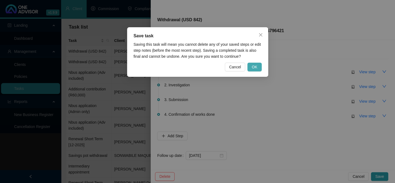
click at [255, 66] on span "OK" at bounding box center [254, 67] width 5 height 6
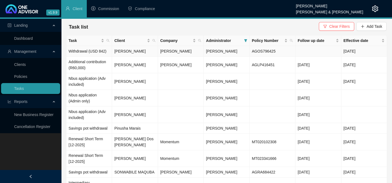
click at [102, 52] on td "Withdrawal (USD 842)" at bounding box center [89, 51] width 46 height 11
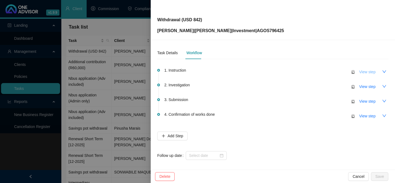
click at [363, 73] on span "View step" at bounding box center [367, 72] width 16 height 6
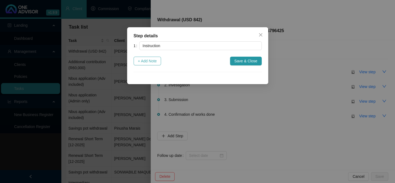
click at [146, 61] on span "+ Add Note" at bounding box center [147, 61] width 19 height 6
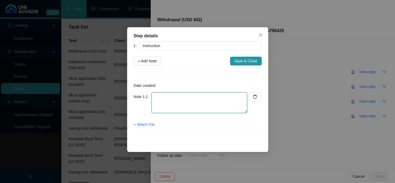
click at [164, 96] on textarea at bounding box center [200, 102] width 96 height 21
paste textarea "Ongoing instruction for monthly withdrawal AUD 1,300"
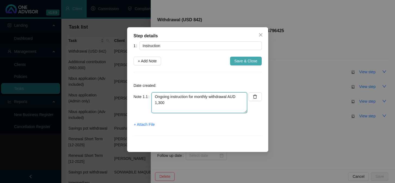
type textarea "Ongoing instruction for monthly withdrawal AUD 1,300"
click at [243, 61] on span "Save & Close" at bounding box center [245, 61] width 23 height 6
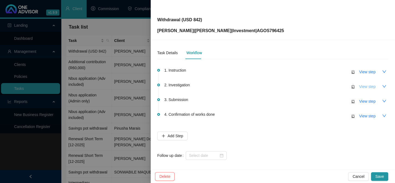
click at [363, 87] on span "View step" at bounding box center [367, 86] width 16 height 6
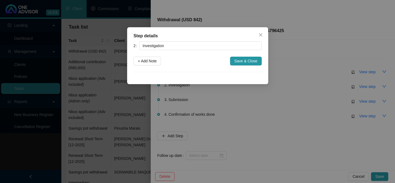
click at [304, 96] on div "Step details 2 Investigation + Add Note Save & Close Cancel OK" at bounding box center [197, 91] width 395 height 183
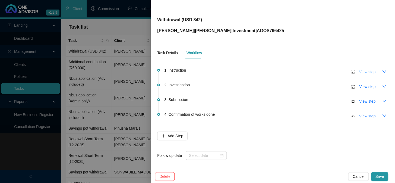
click at [359, 72] on span "View step" at bounding box center [367, 72] width 16 height 6
type input "Instruction"
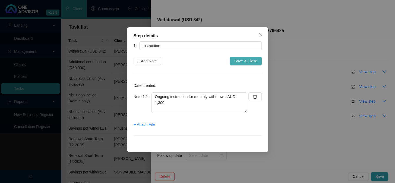
click at [249, 62] on span "Save & Close" at bounding box center [245, 61] width 23 height 6
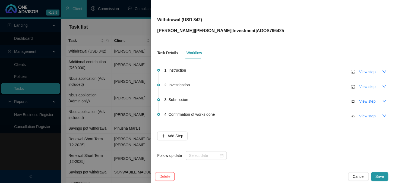
click at [361, 85] on span "View step" at bounding box center [367, 86] width 16 height 6
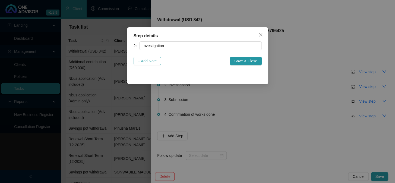
click at [147, 63] on span "+ Add Note" at bounding box center [147, 61] width 19 height 6
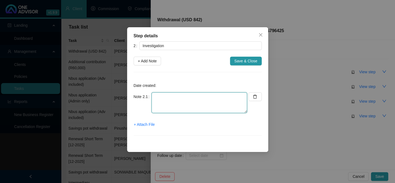
click at [201, 107] on textarea at bounding box center [200, 102] width 96 height 21
paste textarea "Exchange rate: 1,300 = 840.63"
type textarea "Exchange rate: 1,300 = 840.63"
click at [146, 124] on span "+ Attach File" at bounding box center [144, 124] width 21 height 6
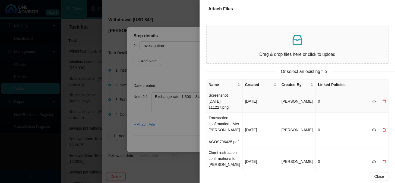
click at [214, 102] on td "Screenshot [DATE] 111227.png" at bounding box center [225, 101] width 36 height 23
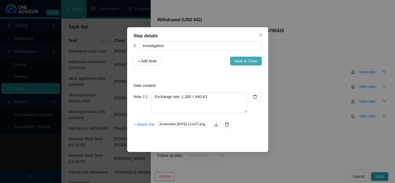
click at [242, 60] on span "Save & Close" at bounding box center [245, 61] width 23 height 6
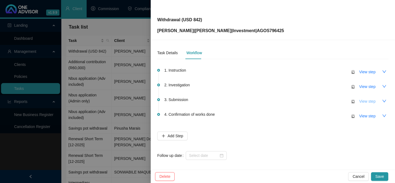
click at [363, 101] on span "View step" at bounding box center [367, 101] width 16 height 6
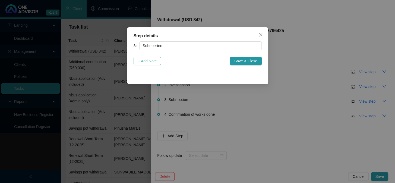
click at [152, 63] on span "+ Add Note" at bounding box center [147, 61] width 19 height 6
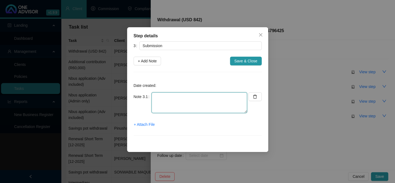
click at [186, 101] on textarea at bounding box center [200, 102] width 96 height 21
paste textarea "Instruction submitted online"
type textarea "Instruction submitted online"
click at [142, 124] on span "+ Attach File" at bounding box center [144, 124] width 21 height 6
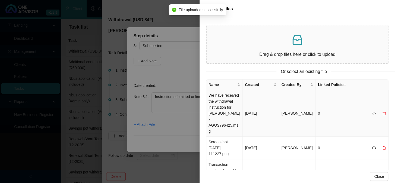
click at [221, 108] on td "We have received the withdrawal instruction for [PERSON_NAME] - AGOS796425.msg" at bounding box center [225, 113] width 36 height 46
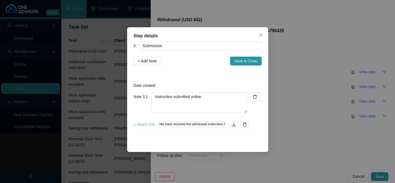
click at [144, 126] on span "+ Attach File" at bounding box center [144, 124] width 21 height 6
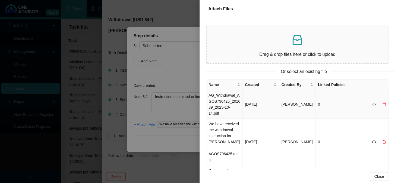
click at [220, 105] on td "AG_Withdrawal_AGOS796425_201639_2025-10-14.pdf" at bounding box center [225, 104] width 36 height 29
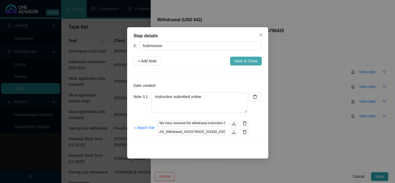
click at [250, 62] on span "Save & Close" at bounding box center [245, 61] width 23 height 6
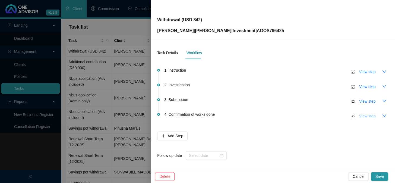
click at [360, 116] on span "View step" at bounding box center [367, 116] width 16 height 6
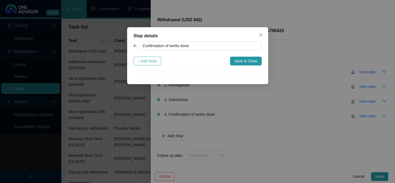
click at [148, 61] on span "+ Add Note" at bounding box center [147, 61] width 19 height 6
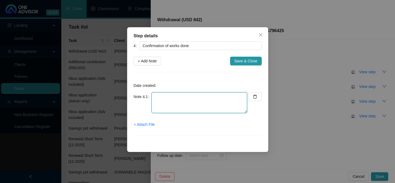
click at [179, 104] on textarea at bounding box center [200, 102] width 96 height 21
paste textarea "Confirmation emailed to client"
type textarea "Confirmation emailed to client"
click at [149, 124] on span "+ Attach File" at bounding box center [144, 124] width 21 height 6
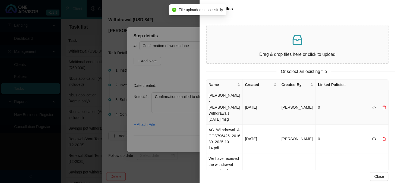
click at [224, 101] on td "[PERSON_NAME] - [PERSON_NAME] Withdrawals [DATE].msg" at bounding box center [225, 107] width 36 height 35
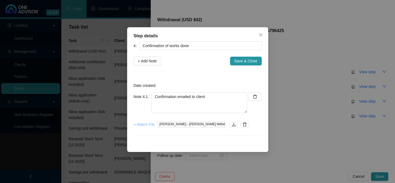
click at [151, 125] on span "+ Attach File" at bounding box center [144, 124] width 21 height 6
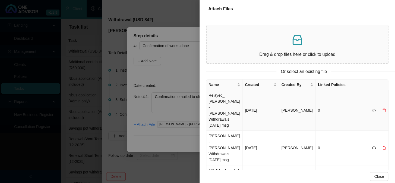
click at [219, 105] on td "Relayed_ [PERSON_NAME] - [PERSON_NAME] Withdrawals [DATE].msg" at bounding box center [225, 110] width 36 height 40
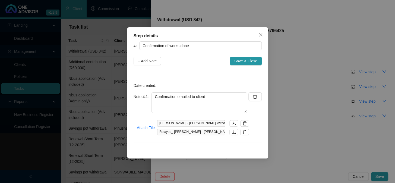
click at [247, 65] on div "4 Confirmation of works done + Add Note Save & Close Date created: Note 4.1 Con…" at bounding box center [198, 94] width 128 height 107
click at [242, 61] on span "Save & Close" at bounding box center [245, 61] width 23 height 6
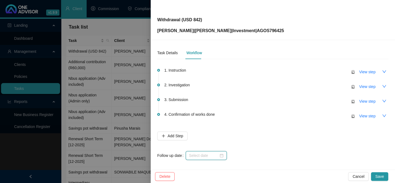
click at [208, 152] on input at bounding box center [204, 155] width 30 height 6
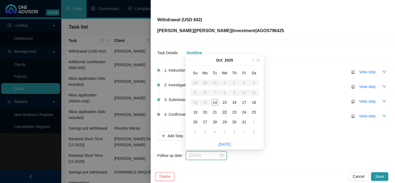
type input "[DATE]"
click at [226, 114] on div "22" at bounding box center [224, 112] width 7 height 7
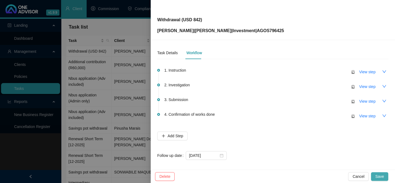
click at [379, 177] on span "Save" at bounding box center [380, 176] width 9 height 6
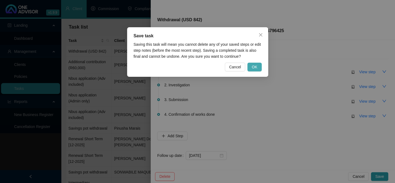
click at [256, 67] on span "OK" at bounding box center [254, 67] width 5 height 6
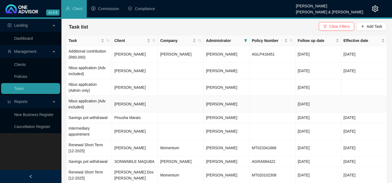
click at [123, 105] on td "[PERSON_NAME]" at bounding box center [135, 104] width 46 height 17
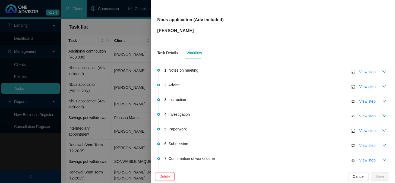
click at [361, 145] on span "View step" at bounding box center [367, 145] width 16 height 6
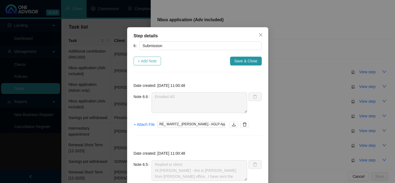
click at [148, 62] on span "+ Add Note" at bounding box center [147, 61] width 19 height 6
type textarea "Emailed AG"
type textarea "Replied to client: Hi [PERSON_NAME] - this is [PERSON_NAME] from [PERSON_NAME] …"
type textarea "Please instruct before 14h00 [DATE] (Tues 14th) and I will transfer the funds t…"
type textarea "Your reference number is: 2-070666921."
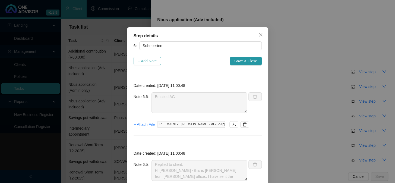
type textarea "Application emailed to [PERSON_NAME]."
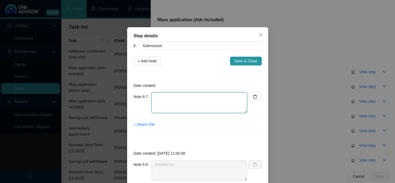
click at [175, 101] on textarea at bounding box center [200, 102] width 96 height 21
click at [190, 101] on textarea "Called AG -" at bounding box center [200, 102] width 96 height 21
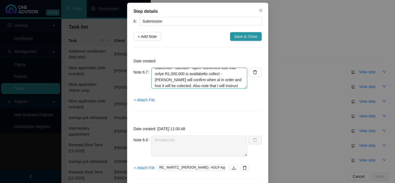
scroll to position [10, 0]
click at [185, 72] on textarea "Called AG - Bizmark - open -confirmed note that onlye R1,000,000 is availabelto…" at bounding box center [200, 78] width 96 height 21
click at [211, 75] on textarea "Called AG - Bizmark - open -confirmed note that onlye R1,000,000 is availabelto…" at bounding box center [200, 78] width 96 height 21
drag, startPoint x: 211, startPoint y: 75, endPoint x: 198, endPoint y: 76, distance: 12.6
click at [198, 78] on textarea "Called AG - Bizmark - open -confirmed note that onlye R1,000,000 is availabelto…" at bounding box center [200, 78] width 96 height 21
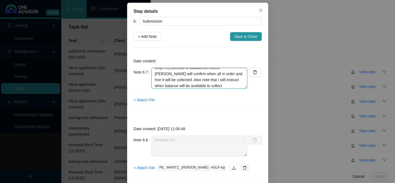
drag, startPoint x: 210, startPoint y: 74, endPoint x: 218, endPoint y: 85, distance: 13.5
click at [211, 76] on textarea "Called AG - Bizmark - open -confirmed note that onlye R1,000,000 is availabelto…" at bounding box center [200, 78] width 96 height 21
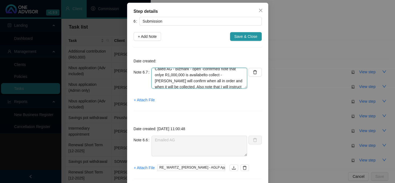
scroll to position [0, 0]
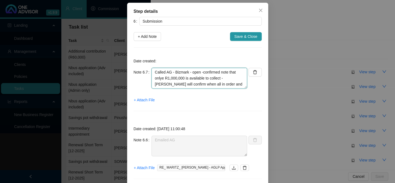
click at [160, 79] on textarea "Called AG - Bizmark - open -confirmed note that onlye R1,000,000 is available t…" at bounding box center [200, 78] width 96 height 21
type textarea "Called AG - Bizmark - open -confirmed note that only R1,000,000 is available to…"
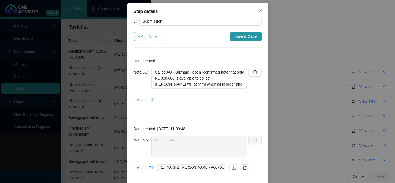
click at [145, 35] on span "+ Add Note" at bounding box center [147, 36] width 19 height 6
type textarea "Called AG - Bizmark - open -confirmed note that only R1,000,000 is available to…"
type textarea "Emailed AG"
type textarea "Replied to client: Hi [PERSON_NAME] - this is [PERSON_NAME] from [PERSON_NAME] …"
type textarea "Please instruct before 14h00 [DATE] (Tues 14th) and I will transfer the funds t…"
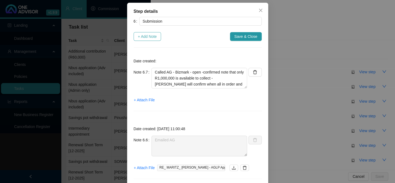
type textarea "Your reference number is: 2-070666921."
type textarea "Application emailed to [PERSON_NAME]."
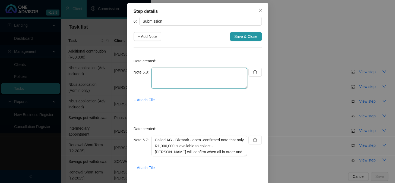
click at [181, 79] on textarea at bounding box center [200, 78] width 96 height 21
type textarea "i"
click at [144, 98] on span "+ Attach File" at bounding box center [144, 100] width 21 height 6
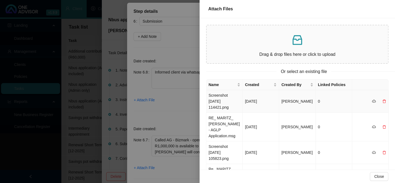
click at [227, 101] on td "Screenshot [DATE] 114421.png" at bounding box center [225, 101] width 36 height 23
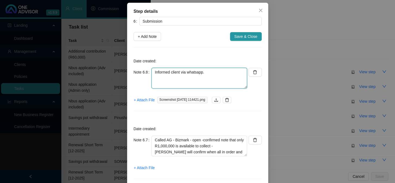
click at [211, 71] on textarea "Informed client via whatsapp." at bounding box center [200, 78] width 96 height 21
paste textarea "Hi [PERSON_NAME] - yes that is correct. I have called [PERSON_NAME] who are bus…"
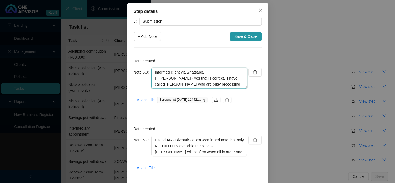
scroll to position [16, 0]
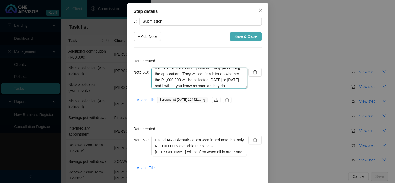
type textarea "Informed client via whatsapp. Hi [PERSON_NAME] - yes that is correct. I have ca…"
click at [236, 36] on span "Save & Close" at bounding box center [245, 36] width 23 height 6
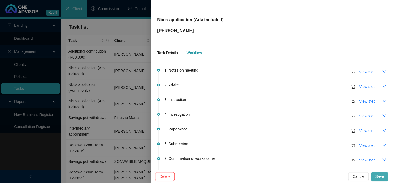
click at [381, 177] on span "Save" at bounding box center [380, 176] width 9 height 6
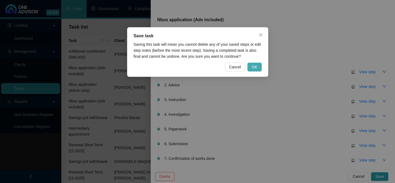
click at [250, 64] on button "OK" at bounding box center [255, 66] width 14 height 9
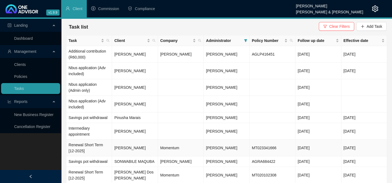
click at [129, 146] on td "[PERSON_NAME]" at bounding box center [135, 147] width 46 height 17
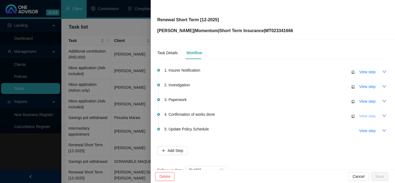
click at [361, 115] on span "View step" at bounding box center [367, 116] width 16 height 6
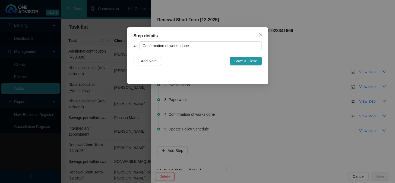
click at [315, 127] on div "Step details 4 Confirmation of works done + Add Note Save & Close Cancel OK" at bounding box center [197, 91] width 395 height 183
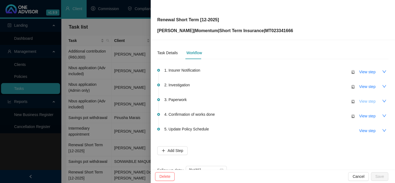
click at [360, 102] on span "View step" at bounding box center [367, 101] width 16 height 6
type input "Paperwork"
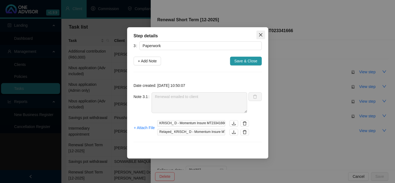
click at [260, 33] on icon "close" at bounding box center [261, 35] width 4 height 4
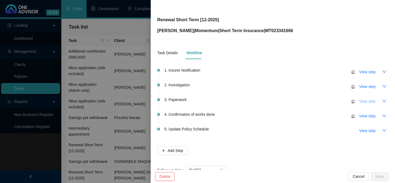
click at [361, 102] on span "View step" at bounding box center [367, 101] width 16 height 6
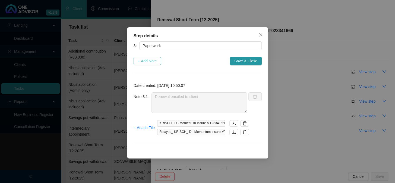
click at [146, 61] on span "+ Add Note" at bounding box center [147, 61] width 19 height 6
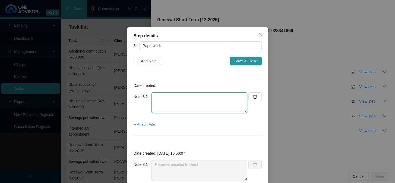
click at [172, 104] on textarea at bounding box center [200, 102] width 96 height 21
click at [138, 124] on span "+ Attach File" at bounding box center [144, 124] width 21 height 6
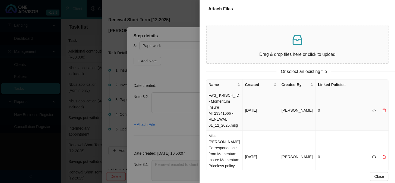
click at [221, 111] on td "Fwd_ KRISCH_ D - Momentum Insure MT23341666 - RENEWAL 01_12_2025.msg" at bounding box center [225, 110] width 36 height 40
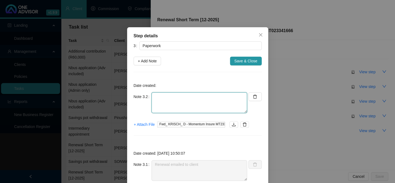
click at [182, 105] on textarea at bounding box center [200, 102] width 96 height 21
paste textarea "Please reduce my contents back to 250 000"
click at [139, 124] on span "+ Attach File" at bounding box center [144, 124] width 21 height 6
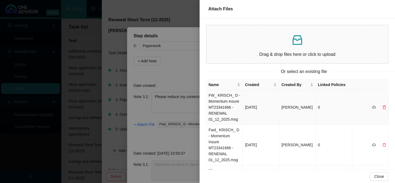
click at [226, 105] on td "FW_ KRISCH_ D - Momentum Insure MT23341666 - RENEWAL 01_12_2025.msg" at bounding box center [225, 107] width 36 height 35
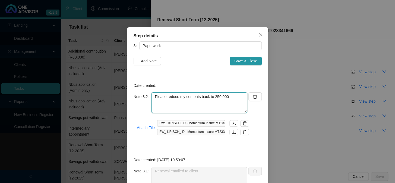
click at [226, 98] on textarea "Please reduce my contents back to 250 000" at bounding box center [200, 102] width 96 height 21
paste textarea "please also amend my cellphone SI to R 6 500.00"
type textarea "Please reduce my contents back to 250 000 please also amend my cellphone SI to …"
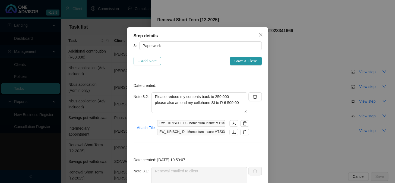
click at [151, 62] on span "+ Add Note" at bounding box center [147, 61] width 19 height 6
type textarea "Please reduce my contents back to 250 000 please also amend my cellphone SI to …"
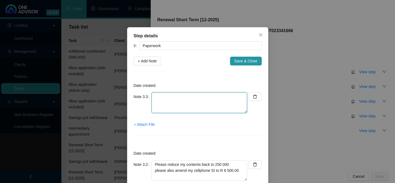
click at [178, 103] on textarea at bounding box center [200, 102] width 96 height 21
type textarea "e"
type textarea "Emailed MSTI"
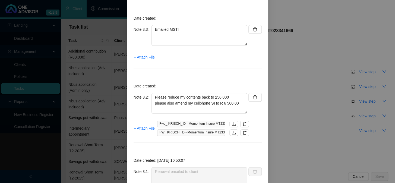
scroll to position [99, 0]
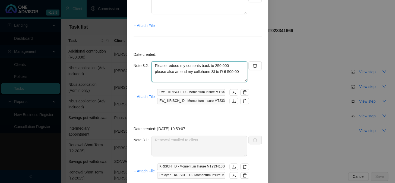
drag, startPoint x: 153, startPoint y: 65, endPoint x: 239, endPoint y: 70, distance: 86.2
click at [239, 70] on textarea "Please reduce my contents back to 250 000 please also amend my cellphone SI to …" at bounding box center [200, 71] width 96 height 21
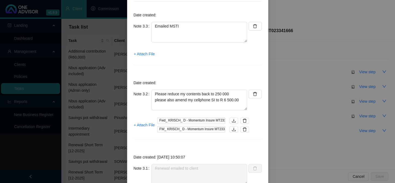
scroll to position [49, 0]
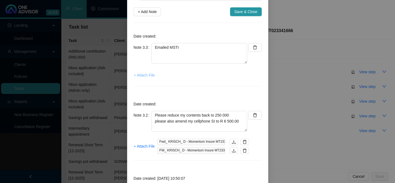
click at [147, 75] on span "+ Attach File" at bounding box center [144, 75] width 21 height 6
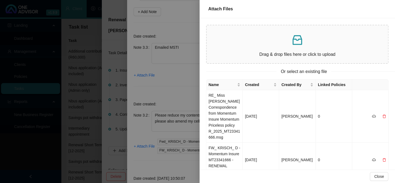
scroll to position [0, 0]
click at [224, 109] on td "RE_ Miss [PERSON_NAME] Correspondence from Momentum Insure Momentum Priceless p…" at bounding box center [225, 116] width 36 height 52
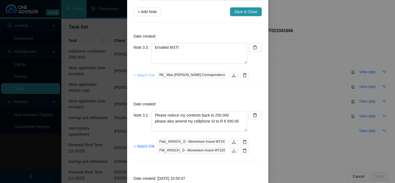
click at [138, 74] on span "+ Attach File" at bounding box center [144, 75] width 21 height 6
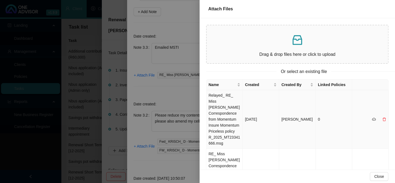
click at [219, 110] on td "Relayed_ RE_ Miss [PERSON_NAME] Correspondence from Momentum Insure Momentum Pr…" at bounding box center [225, 119] width 36 height 58
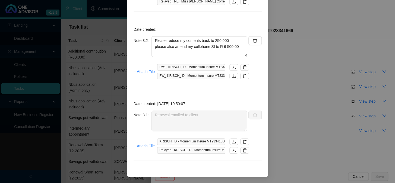
scroll to position [31, 0]
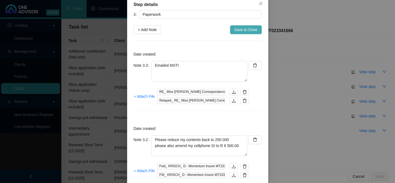
click at [243, 29] on span "Save & Close" at bounding box center [245, 30] width 23 height 6
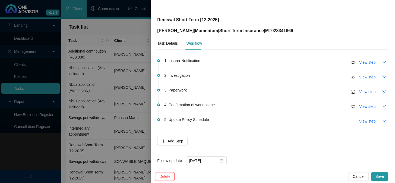
scroll to position [17, 0]
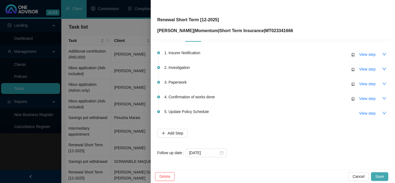
click at [380, 176] on span "Save" at bounding box center [380, 176] width 9 height 6
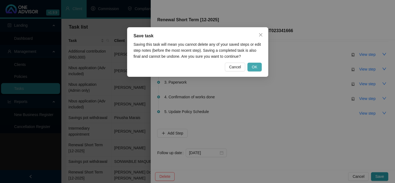
click at [258, 68] on button "OK" at bounding box center [255, 66] width 14 height 9
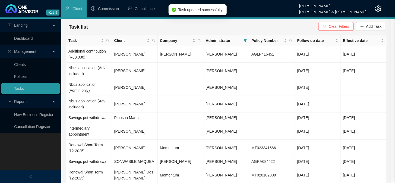
scroll to position [0, 0]
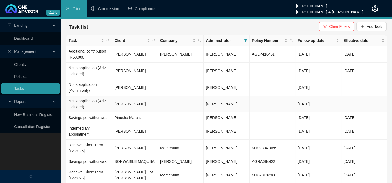
click at [128, 104] on td "[PERSON_NAME]" at bounding box center [135, 104] width 46 height 17
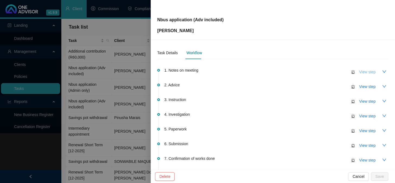
click at [366, 73] on span "View step" at bounding box center [367, 72] width 16 height 6
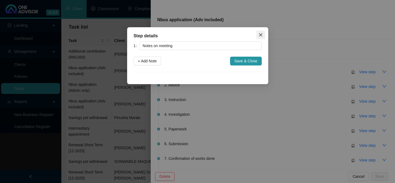
click at [260, 35] on icon "close" at bounding box center [261, 35] width 4 height 4
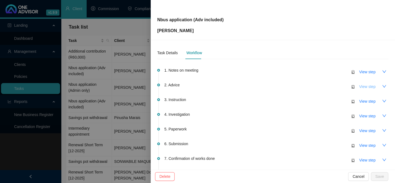
click at [362, 86] on span "View step" at bounding box center [367, 86] width 16 height 6
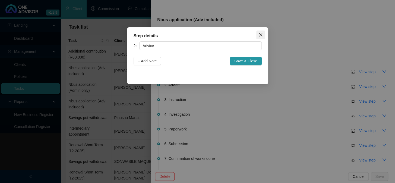
click at [259, 33] on icon "close" at bounding box center [261, 35] width 4 height 4
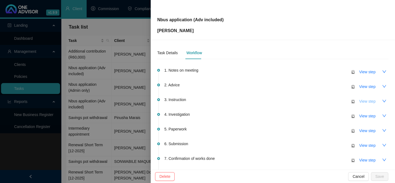
click at [361, 100] on span "View step" at bounding box center [367, 101] width 16 height 6
type input "Instruction"
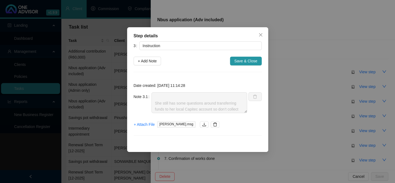
scroll to position [102, 0]
click at [262, 34] on icon "close" at bounding box center [261, 35] width 4 height 4
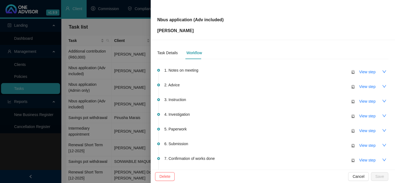
click at [101, 136] on div at bounding box center [197, 91] width 395 height 183
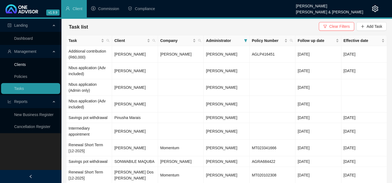
click at [23, 62] on link "Clients" at bounding box center [20, 64] width 12 height 4
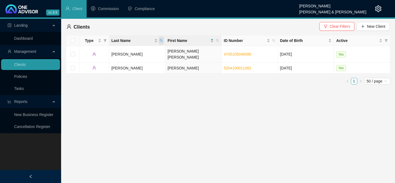
click at [161, 40] on icon "search" at bounding box center [161, 40] width 3 height 3
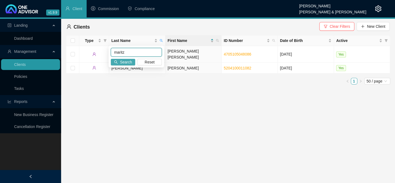
type input "maritz"
click at [122, 60] on span "Search" at bounding box center [126, 62] width 12 height 6
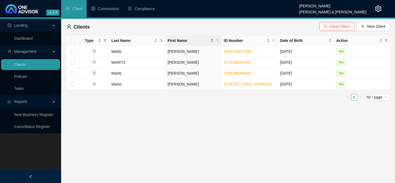
click at [96, 168] on main "Landing Dashboard Management Clients Policies Tasks Reports New Business Regist…" at bounding box center [197, 101] width 395 height 164
click at [14, 88] on link "Tasks" at bounding box center [19, 88] width 10 height 4
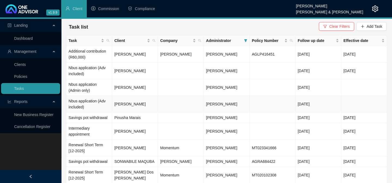
click at [135, 103] on td "[PERSON_NAME]" at bounding box center [135, 104] width 46 height 17
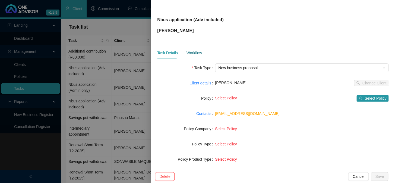
click at [196, 50] on div "Workflow" at bounding box center [193, 53] width 15 height 6
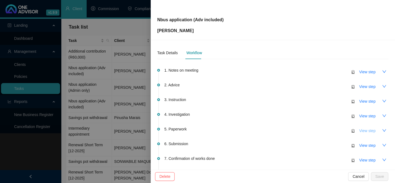
click at [359, 131] on span "View step" at bounding box center [367, 130] width 16 height 6
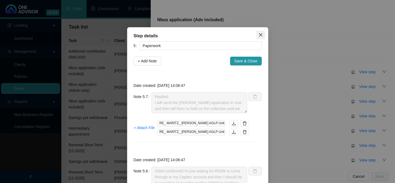
click at [259, 35] on icon "close" at bounding box center [261, 35] width 4 height 4
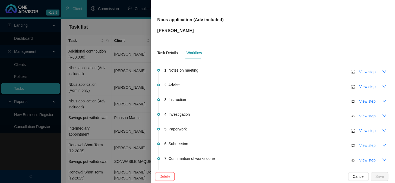
click at [359, 143] on span "View step" at bounding box center [367, 145] width 16 height 6
type input "Submission"
type textarea "Informed client via whatsapp. Hi [PERSON_NAME] - yes that is correct. I have ca…"
type textarea "Called AG - Bizmark - open -confirmed note that only R1,000,000 is available to…"
type textarea "Emailed AG"
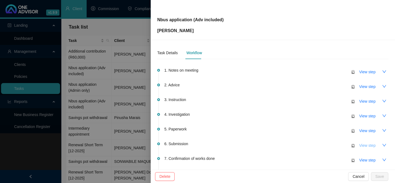
type textarea "Replied to client: Hi [PERSON_NAME] - this is [PERSON_NAME] from [PERSON_NAME] …"
type textarea "Please instruct before 14h00 [DATE] (Tues 14th) and I will transfer the funds t…"
type textarea "Your reference number is: 2-070666921."
type textarea "Application emailed to [PERSON_NAME]."
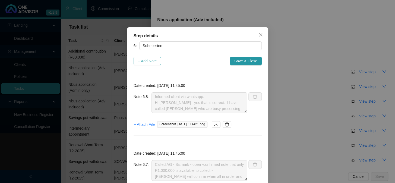
click at [151, 60] on span "+ Add Note" at bounding box center [147, 61] width 19 height 6
type textarea "Informed client via whatsapp. Hi [PERSON_NAME] - yes that is correct. I have ca…"
type textarea "Called AG - Bizmark - open -confirmed note that only R1,000,000 is available to…"
type textarea "Emailed AG"
type textarea "Replied to client: Hi [PERSON_NAME] - this is [PERSON_NAME] from [PERSON_NAME] …"
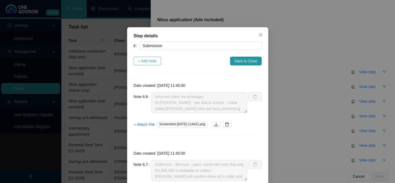
type textarea "Please instruct before 14h00 [DATE] (Tues 14th) and I will transfer the funds t…"
type textarea "Your reference number is: 2-070666921."
type textarea "Application emailed to [PERSON_NAME]."
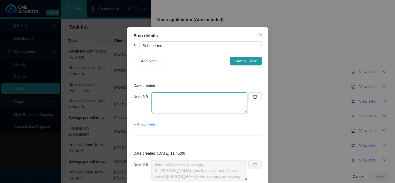
click at [172, 100] on textarea at bounding box center [200, 102] width 96 height 21
click at [206, 95] on textarea "AG called ([PERSON_NAME]) Will email - Need Retirement Date" at bounding box center [200, 102] width 96 height 21
click at [195, 101] on textarea "AG called ([PERSON_NAME]) Will email - Need Retirement Date" at bounding box center [200, 102] width 96 height 21
click at [217, 103] on textarea "AG called ([PERSON_NAME]) Will email - Need Retirement Date Occupation Change a…" at bounding box center [200, 102] width 96 height 21
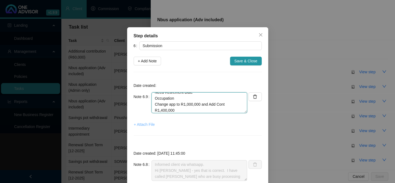
type textarea "AG called ([PERSON_NAME]) Will email - Need Retirement Date Occupation Change a…"
click at [140, 124] on span "+ Attach File" at bounding box center [144, 124] width 21 height 6
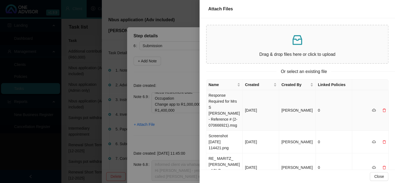
click at [225, 107] on td "Response Required for Mrs S [PERSON_NAME] - Reference # (2-070666921).msg" at bounding box center [225, 110] width 36 height 40
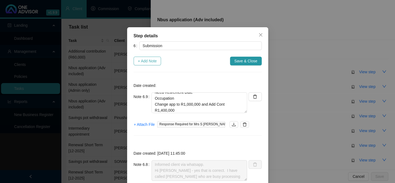
click at [146, 62] on span "+ Add Note" at bounding box center [147, 61] width 19 height 6
type textarea "AG called ([PERSON_NAME]) Will email - Need Retirement Date Occupation Change a…"
type textarea "Informed client via whatsapp. Hi [PERSON_NAME] - yes that is correct. I have ca…"
type textarea "Called AG - Bizmark - open -confirmed note that only R1,000,000 is available to…"
type textarea "Emailed AG"
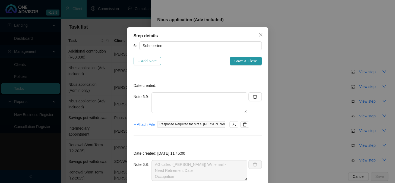
type textarea "Replied to client: Hi [PERSON_NAME] - this is [PERSON_NAME] from [PERSON_NAME] …"
type textarea "Please instruct before 14h00 [DATE] (Tues 14th) and I will transfer the funds t…"
type textarea "Your reference number is: 2-070666921."
type textarea "Application emailed to [PERSON_NAME]."
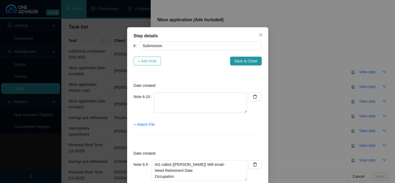
scroll to position [0, 0]
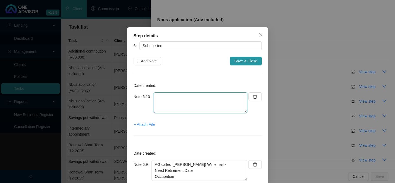
click at [177, 101] on textarea at bounding box center [200, 102] width 93 height 21
click at [147, 123] on span "+ Attach File" at bounding box center [144, 124] width 21 height 6
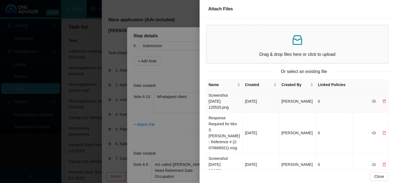
click at [227, 99] on td "Screenshot [DATE] 125520.png" at bounding box center [225, 101] width 36 height 23
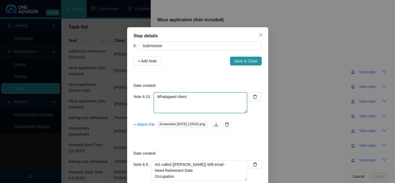
click at [197, 104] on textarea "Whatapped client:" at bounding box center [200, 102] width 93 height 21
paste textarea "Officially in [GEOGRAPHIC_DATA] my retirement date is [DATE] but I stopped work…"
type textarea "Whatapped client: Officially in [GEOGRAPHIC_DATA] my retirement date is [DATE] …"
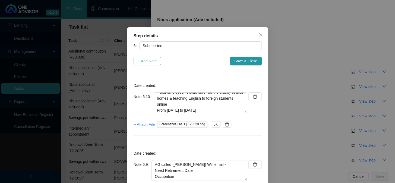
click at [149, 62] on span "+ Add Note" at bounding box center [147, 61] width 19 height 6
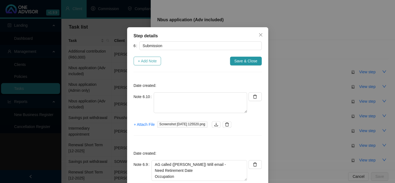
type textarea "Whatapped client: Officially in [GEOGRAPHIC_DATA] my retirement date is [DATE] …"
type textarea "AG called ([PERSON_NAME]) Will email - Need Retirement Date Occupation Change a…"
type textarea "Informed client via whatsapp. Hi [PERSON_NAME] - yes that is correct. I have ca…"
type textarea "Called AG - Bizmark - open -confirmed note that only R1,000,000 is available to…"
type textarea "Emailed AG"
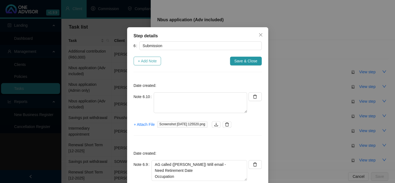
type textarea "Replied to client: Hi [PERSON_NAME] - this is [PERSON_NAME] from [PERSON_NAME] …"
type textarea "Please instruct before 14h00 [DATE] (Tues 14th) and I will transfer the funds t…"
type textarea "Your reference number is: 2-070666921."
type textarea "Application emailed to [PERSON_NAME]."
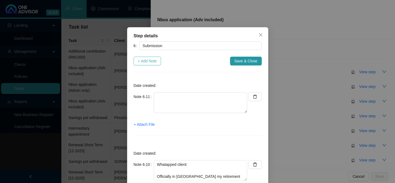
scroll to position [0, 0]
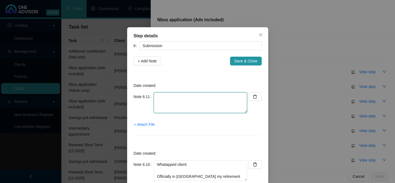
click at [177, 105] on textarea at bounding box center [200, 102] width 93 height 21
type textarea "Emailed to AG"
click at [150, 124] on span "+ Attach File" at bounding box center [144, 124] width 21 height 6
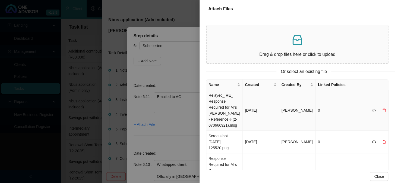
click at [219, 103] on td "Relayed_ RE_ Response Required for Mrs [PERSON_NAME] - Reference # (2-070666921…" at bounding box center [225, 110] width 36 height 40
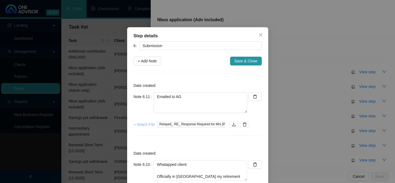
click at [139, 125] on span "+ Attach File" at bounding box center [144, 124] width 21 height 6
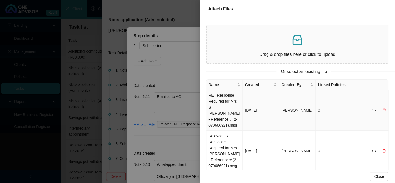
click at [220, 107] on td "RE_ Response Required for Mrs S [PERSON_NAME] - Reference # (2-070666921).msg" at bounding box center [225, 110] width 36 height 40
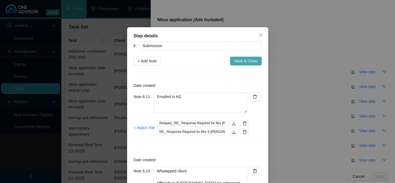
click at [245, 60] on span "Save & Close" at bounding box center [245, 61] width 23 height 6
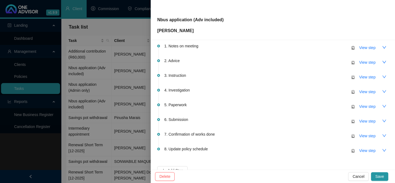
scroll to position [61, 0]
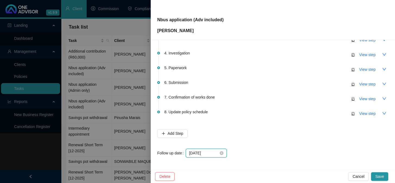
click at [210, 151] on input "[DATE]" at bounding box center [204, 153] width 30 height 6
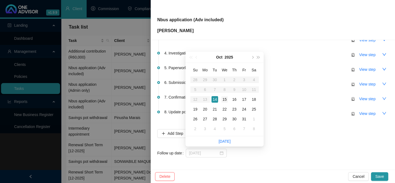
click at [226, 98] on div "15" at bounding box center [224, 99] width 7 height 7
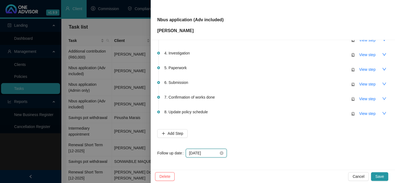
click at [208, 152] on input "[DATE]" at bounding box center [204, 153] width 30 height 6
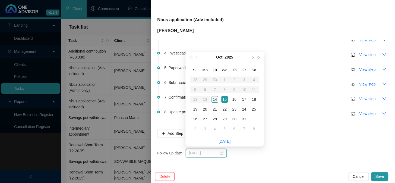
type input "[DATE]"
click at [216, 100] on div "14" at bounding box center [215, 99] width 7 height 7
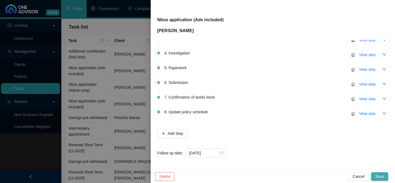
click at [381, 177] on span "Save" at bounding box center [380, 176] width 9 height 6
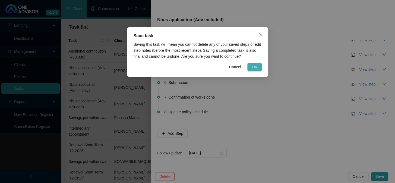
click at [261, 68] on button "OK" at bounding box center [255, 66] width 14 height 9
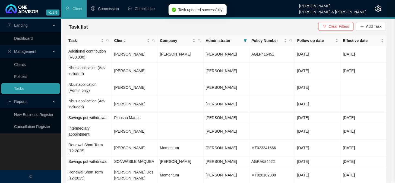
scroll to position [0, 0]
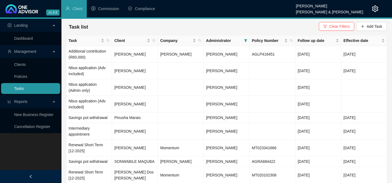
click at [21, 90] on link "Tasks" at bounding box center [19, 88] width 10 height 4
click at [121, 148] on td "[PERSON_NAME]" at bounding box center [135, 147] width 46 height 17
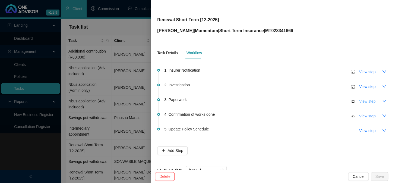
click at [361, 99] on span "View step" at bounding box center [367, 101] width 16 height 6
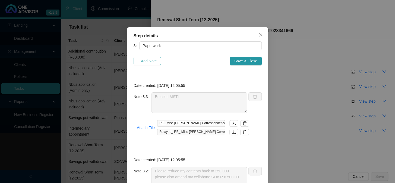
click at [138, 62] on span "+ Add Note" at bounding box center [147, 61] width 19 height 6
type textarea "Emailed MSTI"
type textarea "Please reduce my contents back to 250 000 please also amend my cellphone SI to …"
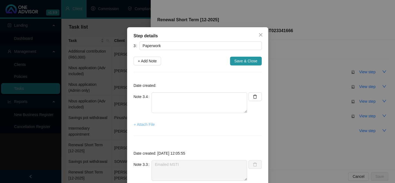
click at [151, 126] on span "+ Attach File" at bounding box center [144, 124] width 21 height 6
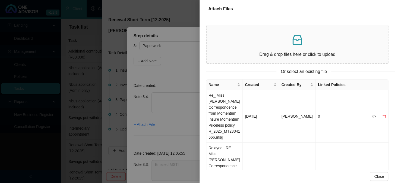
click at [148, 98] on div at bounding box center [197, 91] width 395 height 183
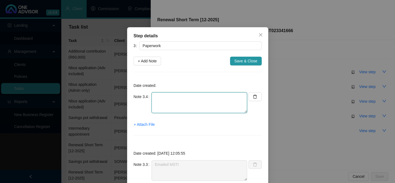
click at [163, 98] on textarea at bounding box center [200, 102] width 96 height 21
paste textarea "Updated successfully and schedule sent"
type textarea "Updated successfully and schedule sent"
click at [142, 124] on span "+ Attach File" at bounding box center [144, 124] width 21 height 6
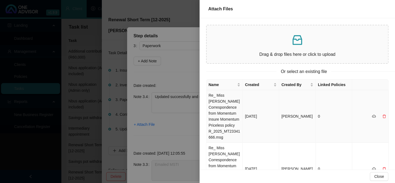
click at [224, 105] on td "Re_ Miss [PERSON_NAME] Correspondence from Momentum Insure Momentum Priceless p…" at bounding box center [225, 116] width 36 height 52
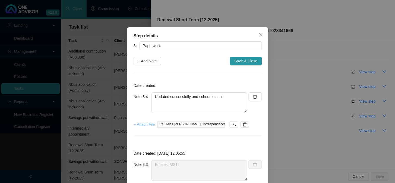
click at [142, 124] on span "+ Attach File" at bounding box center [144, 124] width 21 height 6
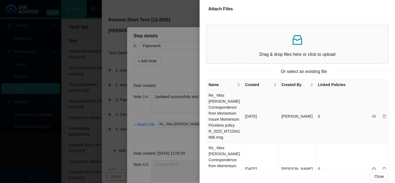
click at [224, 104] on td "Re_ Miss [PERSON_NAME] Correspondence from Momentum Insure Momentum Priceless p…" at bounding box center [225, 116] width 36 height 52
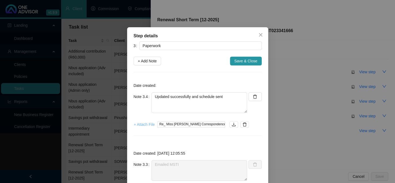
click at [146, 122] on span "+ Attach File" at bounding box center [144, 124] width 21 height 6
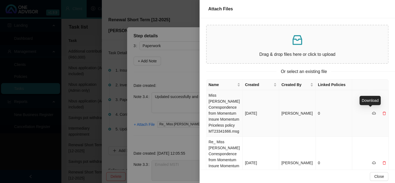
click at [372, 112] on icon "cloud-download" at bounding box center [374, 113] width 4 height 2
click at [372, 111] on icon "cloud-download" at bounding box center [374, 113] width 4 height 4
click at [227, 110] on td "Miss [PERSON_NAME] Correspondence from Momentum Insure Momentum Priceless polic…" at bounding box center [225, 113] width 36 height 46
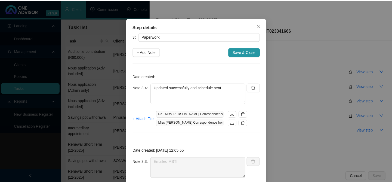
scroll to position [6, 0]
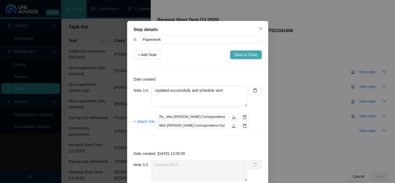
click at [239, 52] on span "Save & Close" at bounding box center [245, 55] width 23 height 6
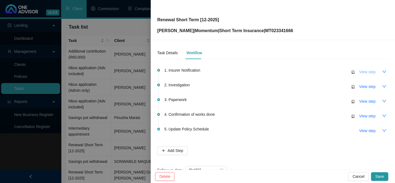
click at [359, 71] on span "View step" at bounding box center [367, 72] width 16 height 6
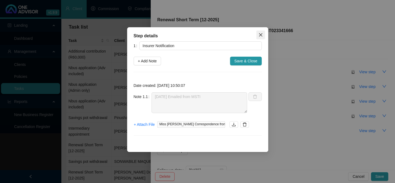
click at [262, 35] on icon "close" at bounding box center [261, 35] width 4 height 4
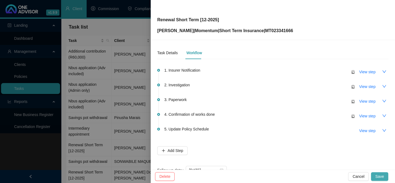
click at [375, 177] on button "Save" at bounding box center [379, 176] width 17 height 9
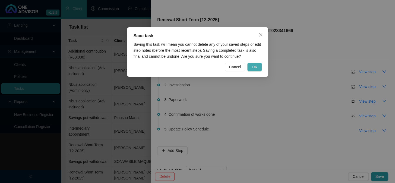
click at [255, 65] on span "OK" at bounding box center [254, 67] width 5 height 6
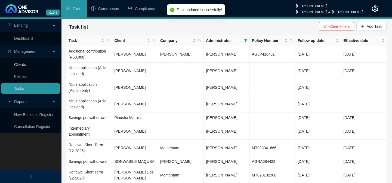
click at [18, 62] on link "Clients" at bounding box center [20, 64] width 12 height 4
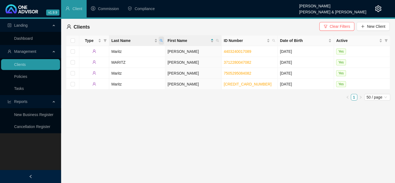
click at [162, 39] on icon "search" at bounding box center [161, 40] width 3 height 3
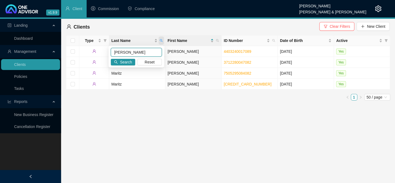
type input "[PERSON_NAME]"
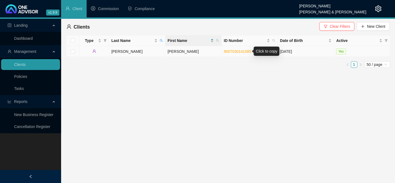
click at [244, 51] on link "9007030141085" at bounding box center [237, 51] width 27 height 4
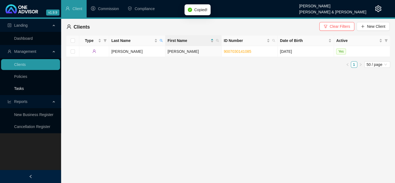
drag, startPoint x: 23, startPoint y: 89, endPoint x: 21, endPoint y: 87, distance: 2.8
click at [23, 89] on link "Tasks" at bounding box center [19, 88] width 10 height 4
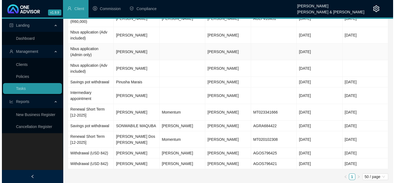
scroll to position [36, 0]
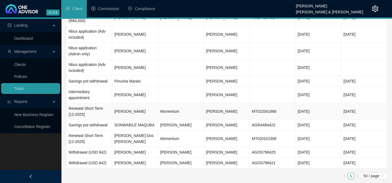
click at [130, 114] on td "[PERSON_NAME]" at bounding box center [135, 111] width 46 height 17
click at [139, 111] on td "[PERSON_NAME]" at bounding box center [135, 111] width 46 height 17
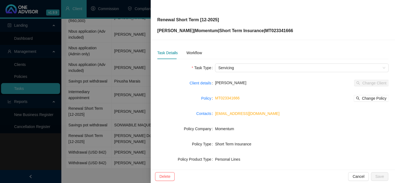
click at [204, 52] on div "Task Details Workflow" at bounding box center [273, 52] width 232 height 12
click at [199, 52] on div "Workflow" at bounding box center [193, 53] width 15 height 6
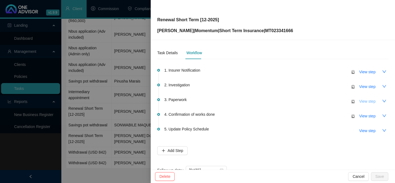
click at [365, 99] on span "View step" at bounding box center [367, 101] width 16 height 6
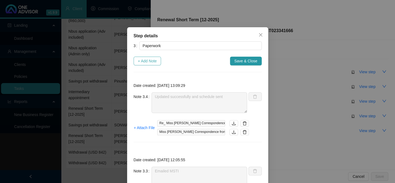
click at [146, 57] on button "+ Add Note" at bounding box center [148, 61] width 28 height 9
type textarea "Updated successfully and schedule sent"
type textarea "Emailed MSTI"
type textarea "Please reduce my contents back to 250 000 please also amend my cellphone SI to …"
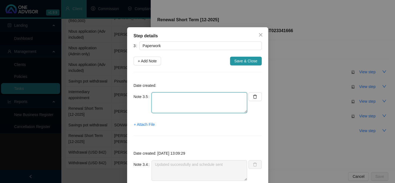
click at [176, 102] on textarea at bounding box center [200, 102] width 96 height 21
paste textarea "9007030141085"
click at [165, 102] on textarea "9007030141085" at bounding box center [200, 102] width 96 height 21
drag, startPoint x: 189, startPoint y: 96, endPoint x: 190, endPoint y: 93, distance: 3.3
click at [189, 95] on textarea "9007030141085" at bounding box center [200, 102] width 96 height 21
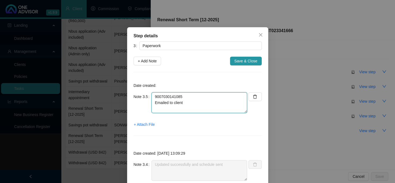
scroll to position [4, 0]
click at [177, 107] on textarea "9007030141085 Emailed to client" at bounding box center [200, 102] width 96 height 21
drag, startPoint x: 152, startPoint y: 96, endPoint x: 184, endPoint y: 96, distance: 31.5
click at [184, 96] on textarea "9007030141085 Emailed to client New Premium: R1,797.59" at bounding box center [200, 102] width 96 height 21
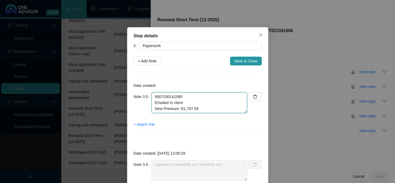
drag, startPoint x: 152, startPoint y: 102, endPoint x: 154, endPoint y: 107, distance: 5.0
click at [152, 102] on textarea "9007030141085 Emailed to client New Premium: R1,797.59" at bounding box center [200, 102] width 96 height 21
type textarea "9007030141085 Emailed to client New Premium: R1,797.59"
click at [148, 125] on span "+ Attach File" at bounding box center [144, 124] width 21 height 6
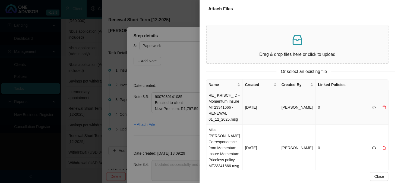
click at [215, 102] on td "RE_ KRISCH_ D - Momentum Insure MT23341666 - RENEWAL 01_12_2025.msg" at bounding box center [225, 107] width 36 height 35
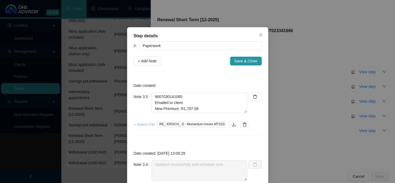
click at [145, 124] on span "+ Attach File" at bounding box center [144, 124] width 21 height 6
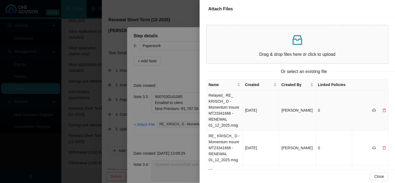
click at [220, 106] on td "Relayed_ RE_ KRISCH_ D - Momentum Insure MT23341666 - RENEWAL 01_12_2025.msg" at bounding box center [225, 110] width 36 height 40
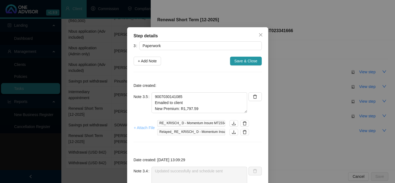
click at [148, 127] on span "+ Attach File" at bounding box center [144, 127] width 21 height 6
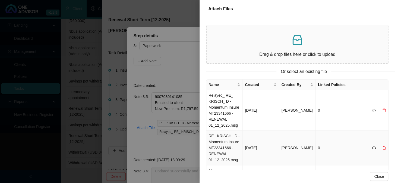
click at [218, 137] on td "RE_ KRISCH_ D - Momentum Insure MT23341666 - RENEWAL 01_12_2025.msg" at bounding box center [225, 147] width 36 height 35
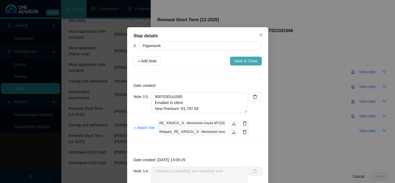
click at [242, 59] on span "Save & Close" at bounding box center [245, 61] width 23 height 6
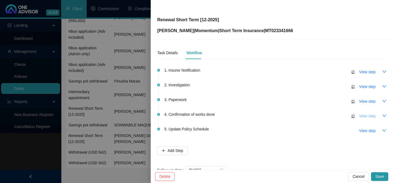
click at [361, 116] on span "View step" at bounding box center [367, 116] width 16 height 6
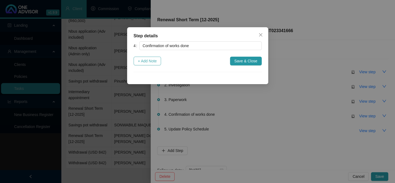
click at [152, 63] on span "+ Add Note" at bounding box center [147, 61] width 19 height 6
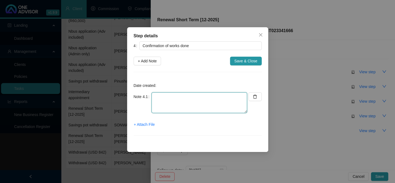
click at [164, 102] on textarea at bounding box center [200, 102] width 96 height 21
type textarea "Confirmation emailed to client"
click at [143, 125] on span "+ Attach File" at bounding box center [144, 124] width 21 height 6
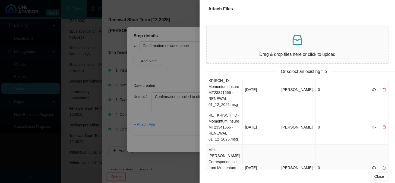
scroll to position [49, 0]
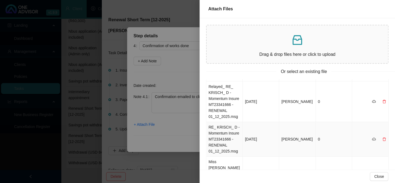
click at [220, 136] on td "RE_ KRISCH_ D - Momentum Insure MT23341666 - RENEWAL 01_12_2025.msg" at bounding box center [225, 139] width 36 height 35
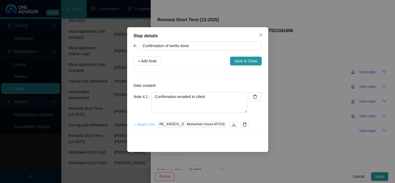
click at [142, 125] on span "+ Attach File" at bounding box center [144, 124] width 21 height 6
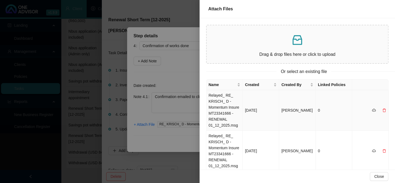
click at [222, 106] on td "Relayed_ RE_ KRISCH_ D - Momentum Insure MT23341666 - RENEWAL 01_12_2025.msg" at bounding box center [225, 110] width 36 height 40
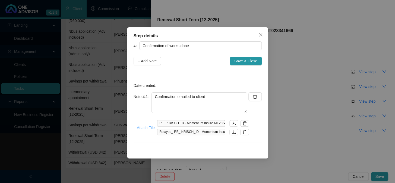
click at [149, 127] on span "+ Attach File" at bounding box center [144, 127] width 21 height 6
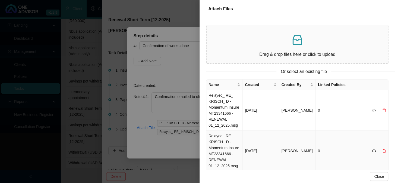
click at [218, 140] on td "Relayed_ RE_ KRISCH_ D - Momentum Insure MT23341666 - RENEWAL 01_12_2025.msg" at bounding box center [225, 150] width 36 height 40
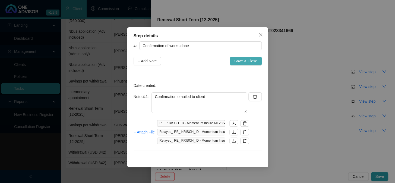
click at [242, 62] on span "Save & Close" at bounding box center [245, 61] width 23 height 6
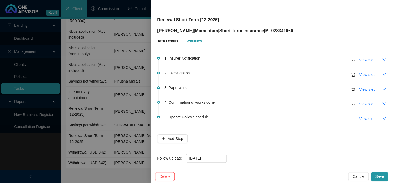
scroll to position [17, 0]
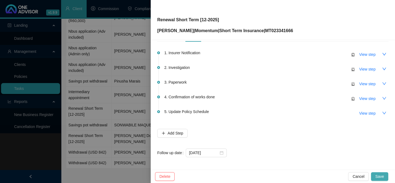
click at [380, 176] on span "Save" at bounding box center [380, 176] width 9 height 6
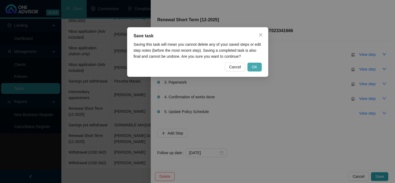
click at [251, 65] on button "OK" at bounding box center [255, 66] width 14 height 9
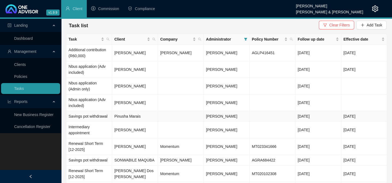
scroll to position [0, 0]
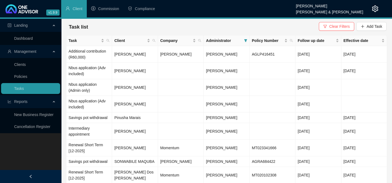
click at [31, 149] on div "Landing Dashboard Management Clients Policies Tasks Reports New Business Regist…" at bounding box center [30, 110] width 61 height 183
click at [26, 66] on link "Clients" at bounding box center [20, 64] width 12 height 4
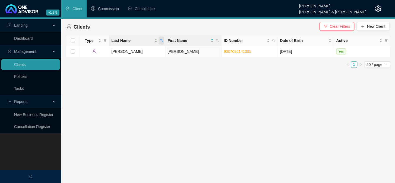
click at [160, 40] on icon "search" at bounding box center [161, 40] width 3 height 3
type input "[PERSON_NAME]"
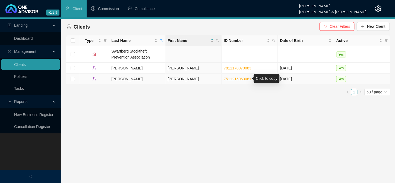
click at [242, 78] on link "7511215063081" at bounding box center [237, 79] width 27 height 4
click at [29, 155] on div "Landing Dashboard Management Clients Policies Tasks Reports New Business Regist…" at bounding box center [30, 110] width 61 height 183
click at [23, 88] on link "Tasks" at bounding box center [19, 88] width 10 height 4
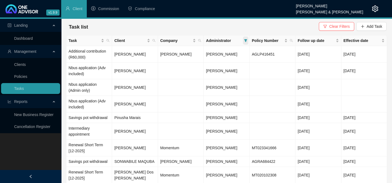
click at [245, 40] on icon "filter" at bounding box center [245, 40] width 3 height 3
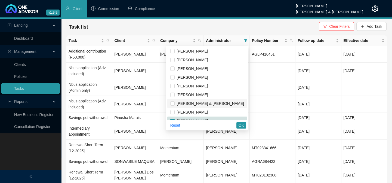
click at [197, 103] on span "[PERSON_NAME] & [PERSON_NAME]" at bounding box center [208, 103] width 69 height 4
checkbox input "true"
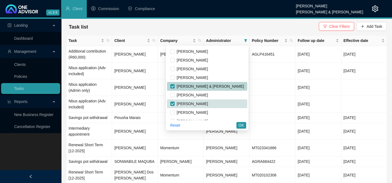
scroll to position [24, 0]
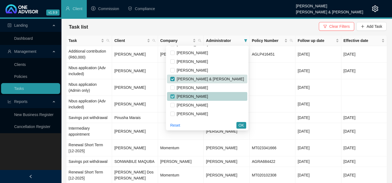
click at [174, 95] on input "checkbox" at bounding box center [172, 96] width 4 height 4
checkbox input "false"
click at [242, 124] on span "OK" at bounding box center [240, 125] width 5 height 6
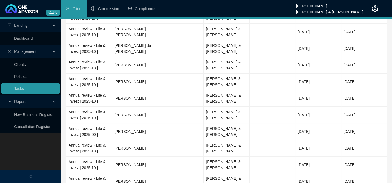
scroll to position [138, 0]
click at [23, 90] on link "Tasks" at bounding box center [19, 88] width 10 height 4
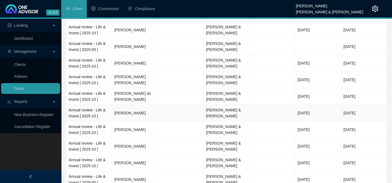
scroll to position [99, 0]
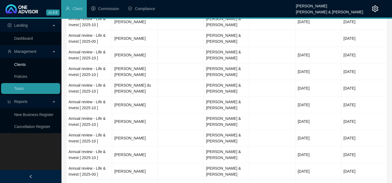
click at [17, 67] on link "Clients" at bounding box center [20, 64] width 12 height 4
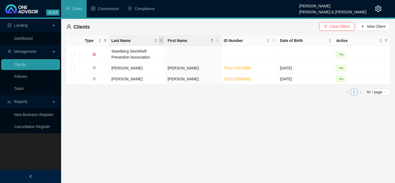
click at [164, 41] on span "Last Name" at bounding box center [161, 40] width 5 height 8
type input "viviers"
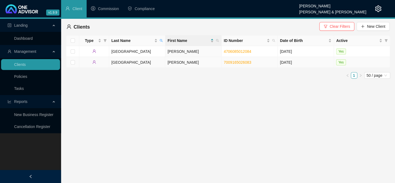
click at [173, 62] on td "[PERSON_NAME]" at bounding box center [193, 62] width 56 height 11
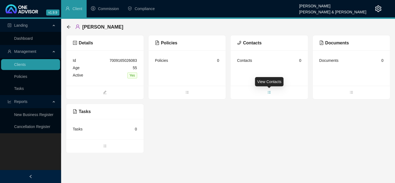
click at [268, 93] on icon "bars" at bounding box center [269, 92] width 4 height 4
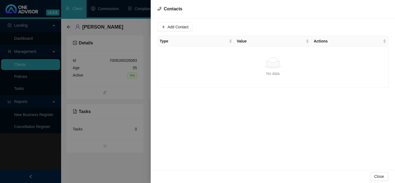
click at [86, 165] on div at bounding box center [197, 91] width 395 height 183
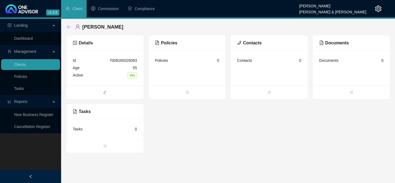
click at [67, 27] on icon "arrow-left" at bounding box center [69, 27] width 4 height 4
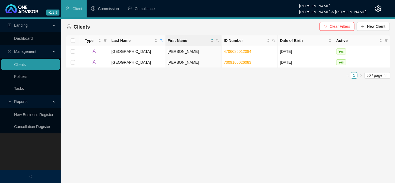
click at [205, 169] on main "Landing Dashboard Management Clients Policies Tasks Reports New Business Regist…" at bounding box center [197, 101] width 395 height 164
click at [20, 64] on link "Clients" at bounding box center [20, 64] width 12 height 4
click at [177, 62] on td "[PERSON_NAME]" at bounding box center [193, 62] width 56 height 11
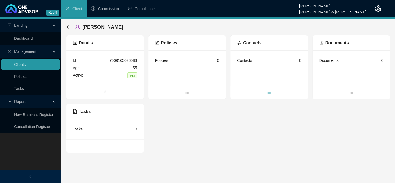
click at [268, 91] on icon "bars" at bounding box center [269, 92] width 4 height 4
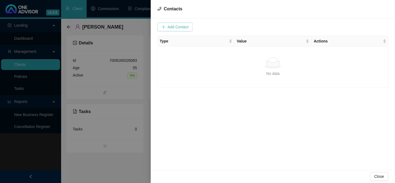
click at [175, 26] on span "Add Contact" at bounding box center [178, 27] width 21 height 6
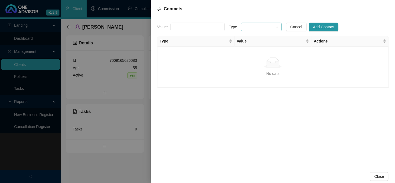
click at [270, 24] on span at bounding box center [261, 27] width 34 height 8
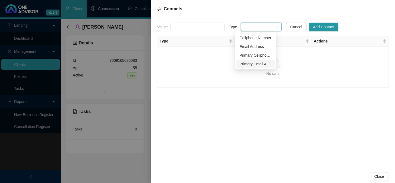
click at [245, 62] on div "Primary Email Address" at bounding box center [256, 64] width 32 height 6
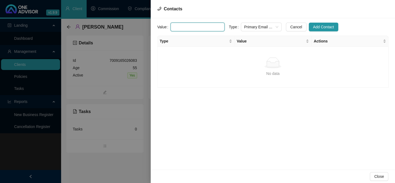
click at [180, 24] on input "text" at bounding box center [198, 27] width 54 height 9
type input "[EMAIL_ADDRESS][DOMAIN_NAME]"
click at [316, 26] on span "Add Contact" at bounding box center [323, 27] width 21 height 6
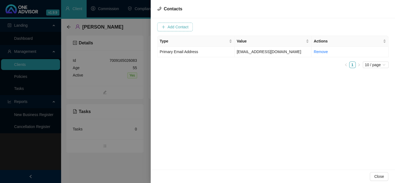
click at [171, 27] on span "Add Contact" at bounding box center [178, 27] width 21 height 6
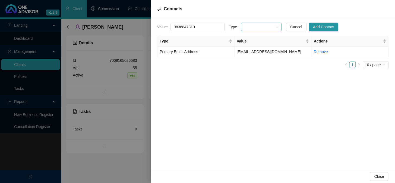
click at [270, 27] on span at bounding box center [261, 27] width 34 height 8
type input "0836847310"
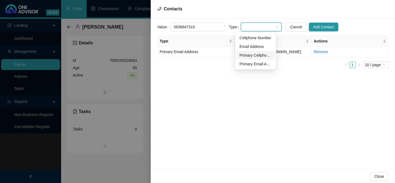
drag, startPoint x: 245, startPoint y: 55, endPoint x: 282, endPoint y: 47, distance: 37.6
click at [246, 56] on div "Primary Cellphone Number" at bounding box center [256, 55] width 32 height 6
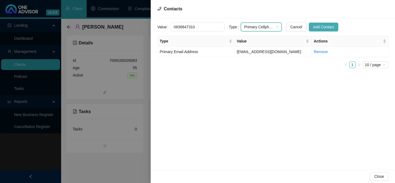
click at [318, 25] on span "Add Contact" at bounding box center [323, 27] width 21 height 6
